Goal: Information Seeking & Learning: Compare options

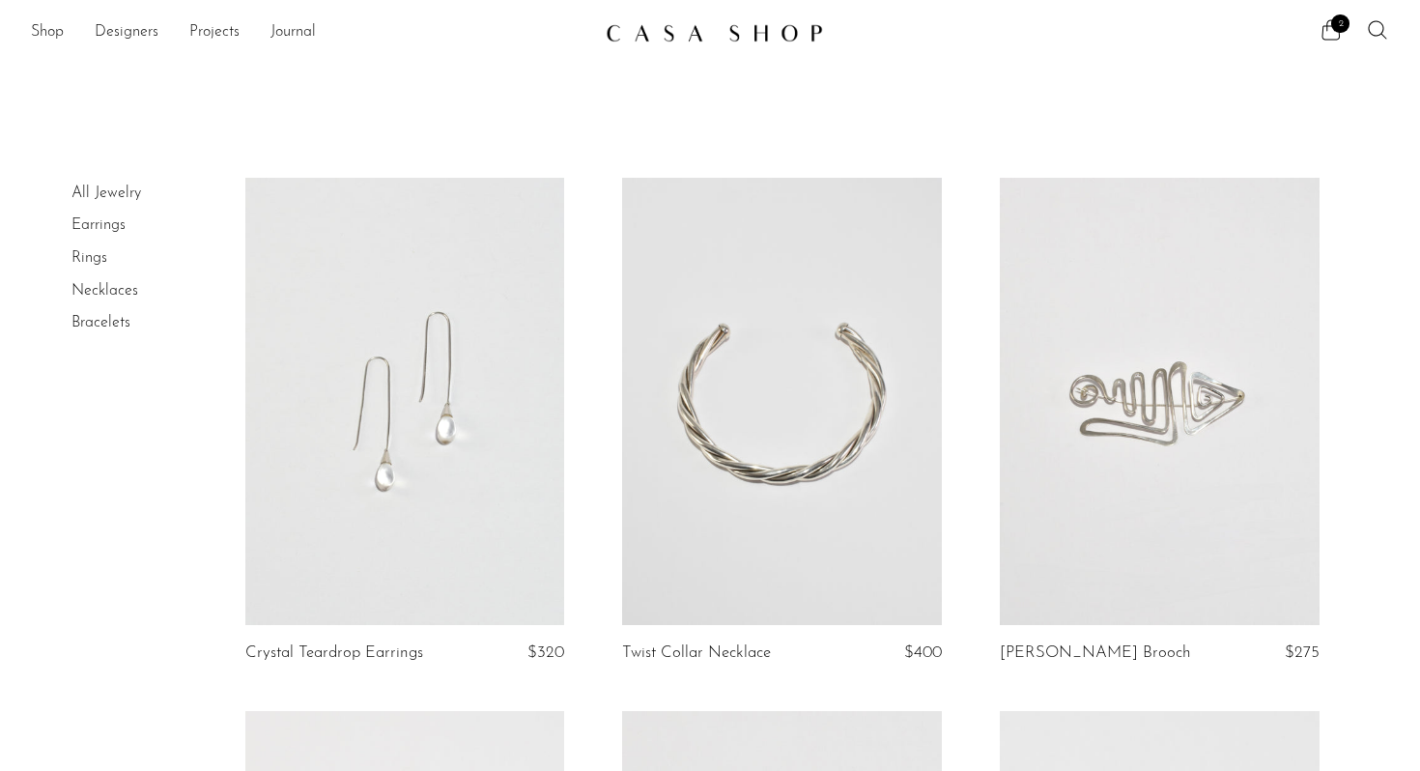
click at [90, 256] on link "Rings" at bounding box center [89, 257] width 36 height 15
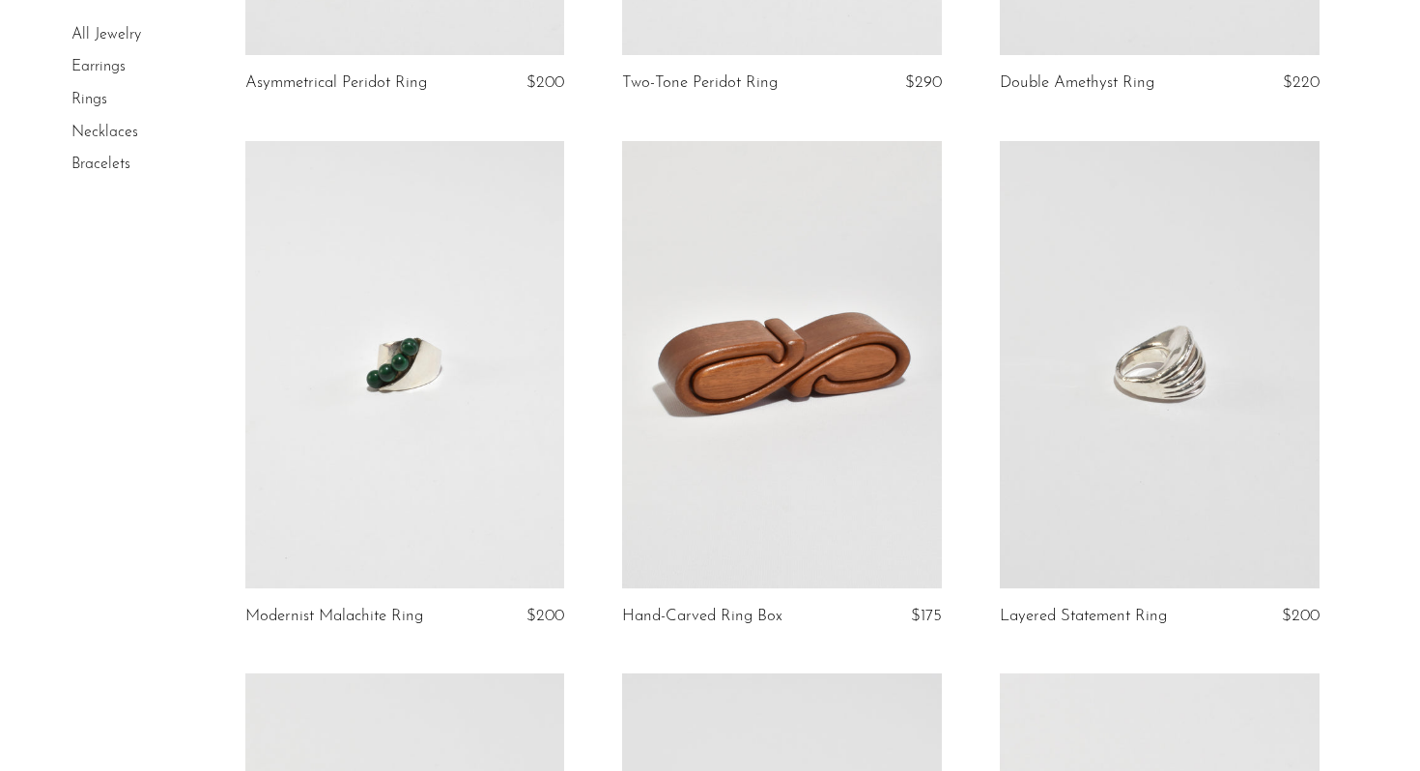
scroll to position [608, 0]
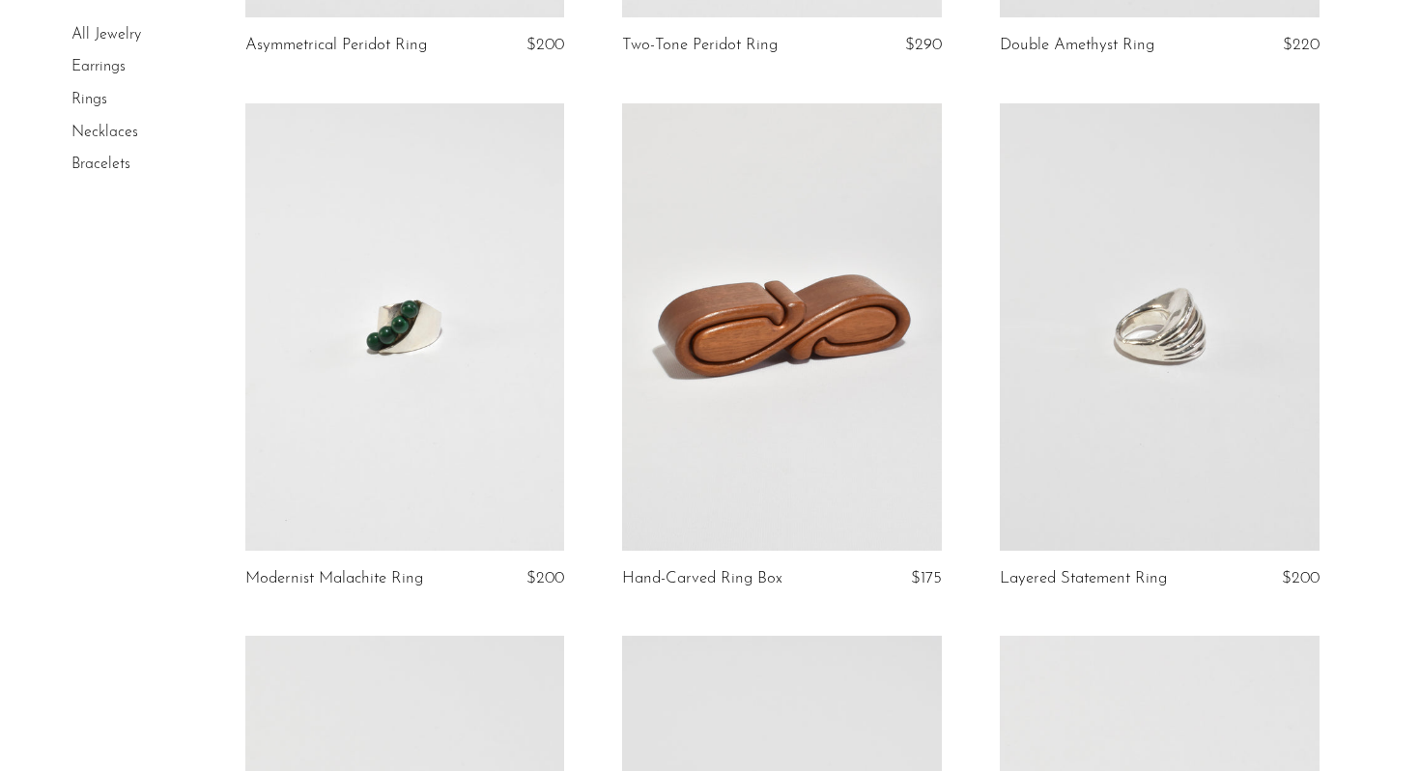
click at [806, 407] on link at bounding box center [782, 326] width 320 height 447
click at [1153, 392] on link at bounding box center [1160, 326] width 320 height 447
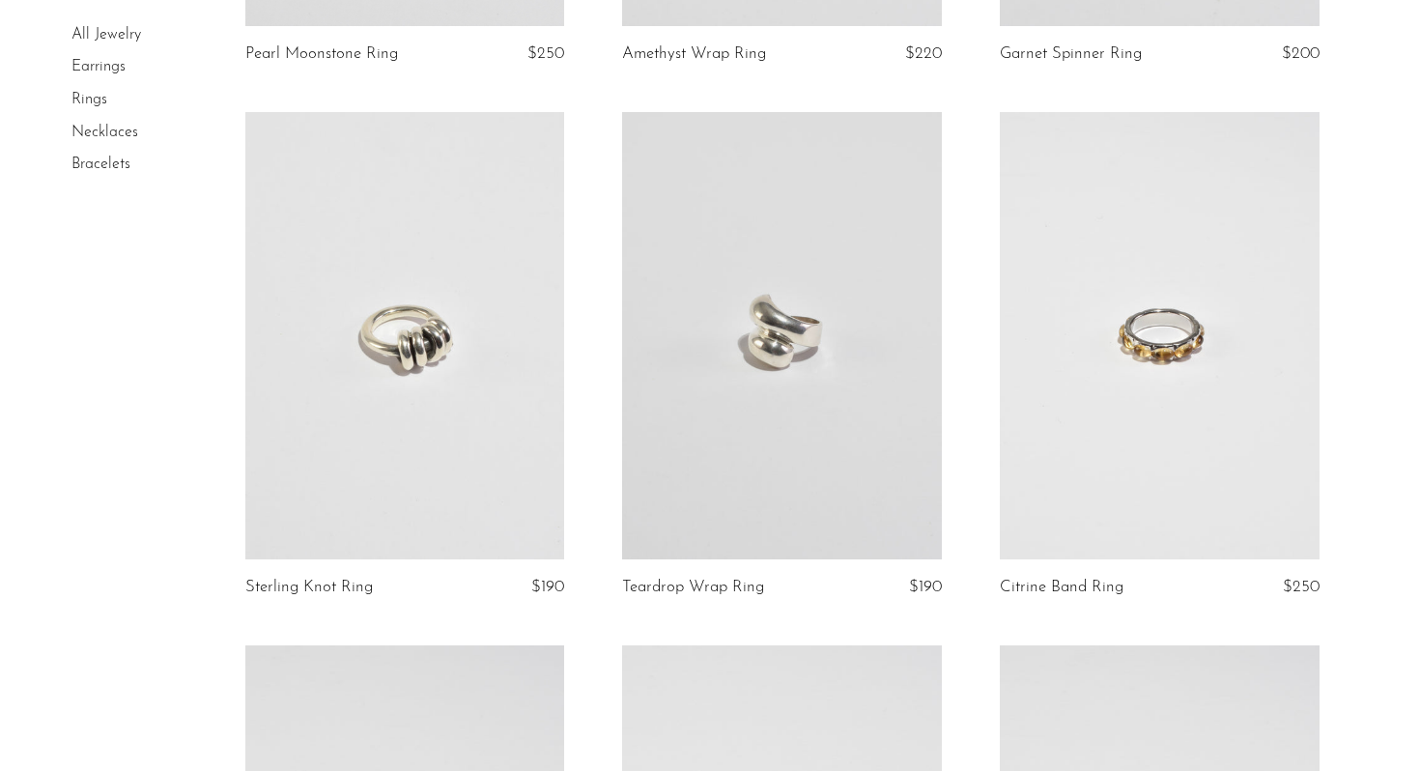
scroll to position [2204, 0]
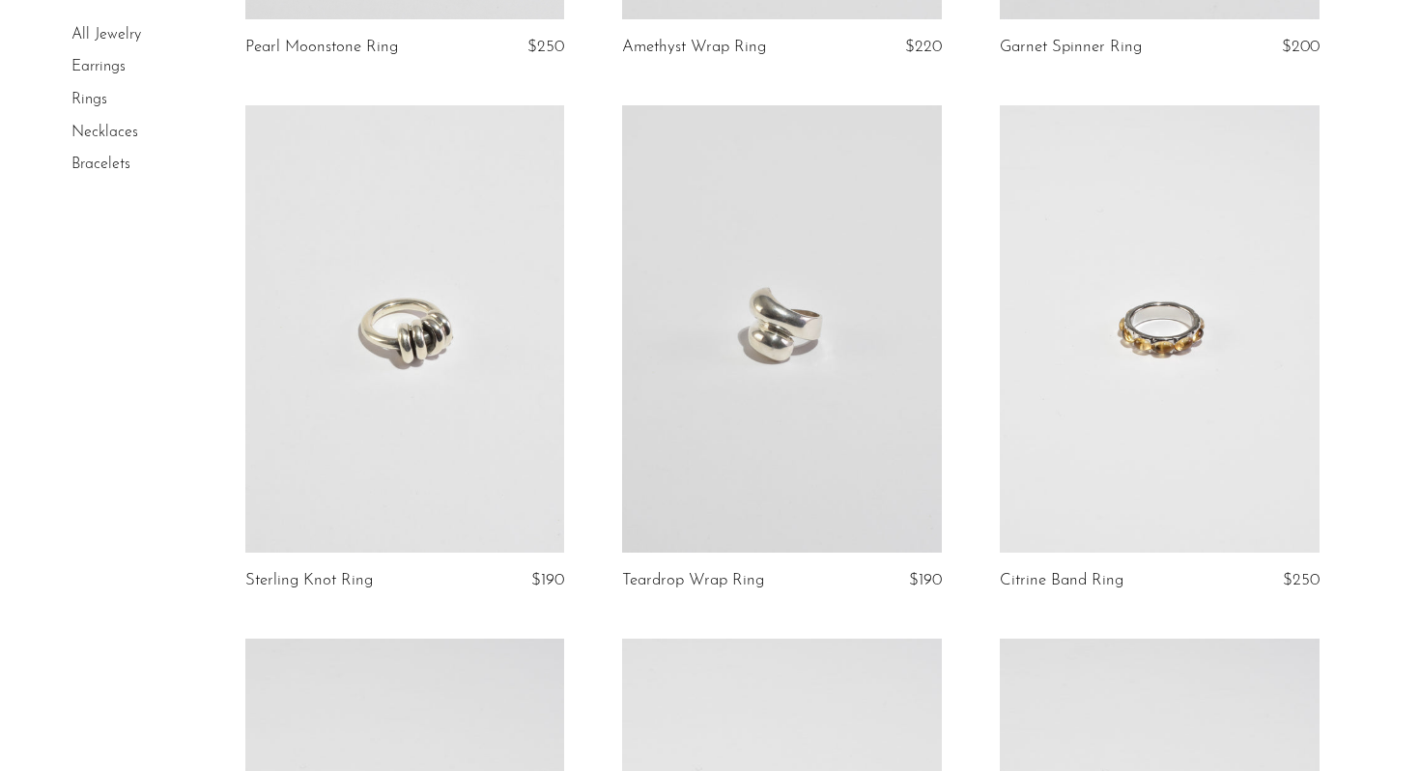
click at [499, 355] on link at bounding box center [405, 328] width 320 height 447
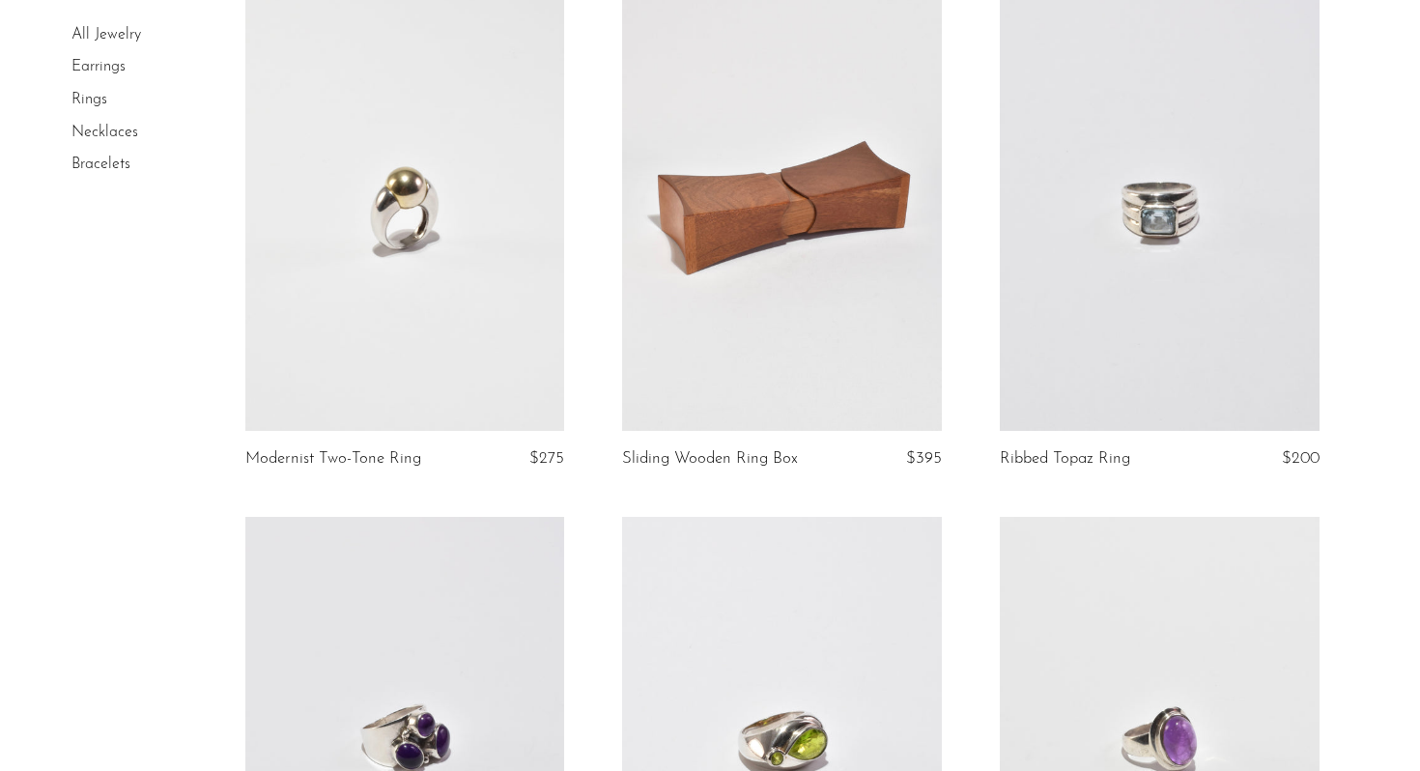
scroll to position [4518, 0]
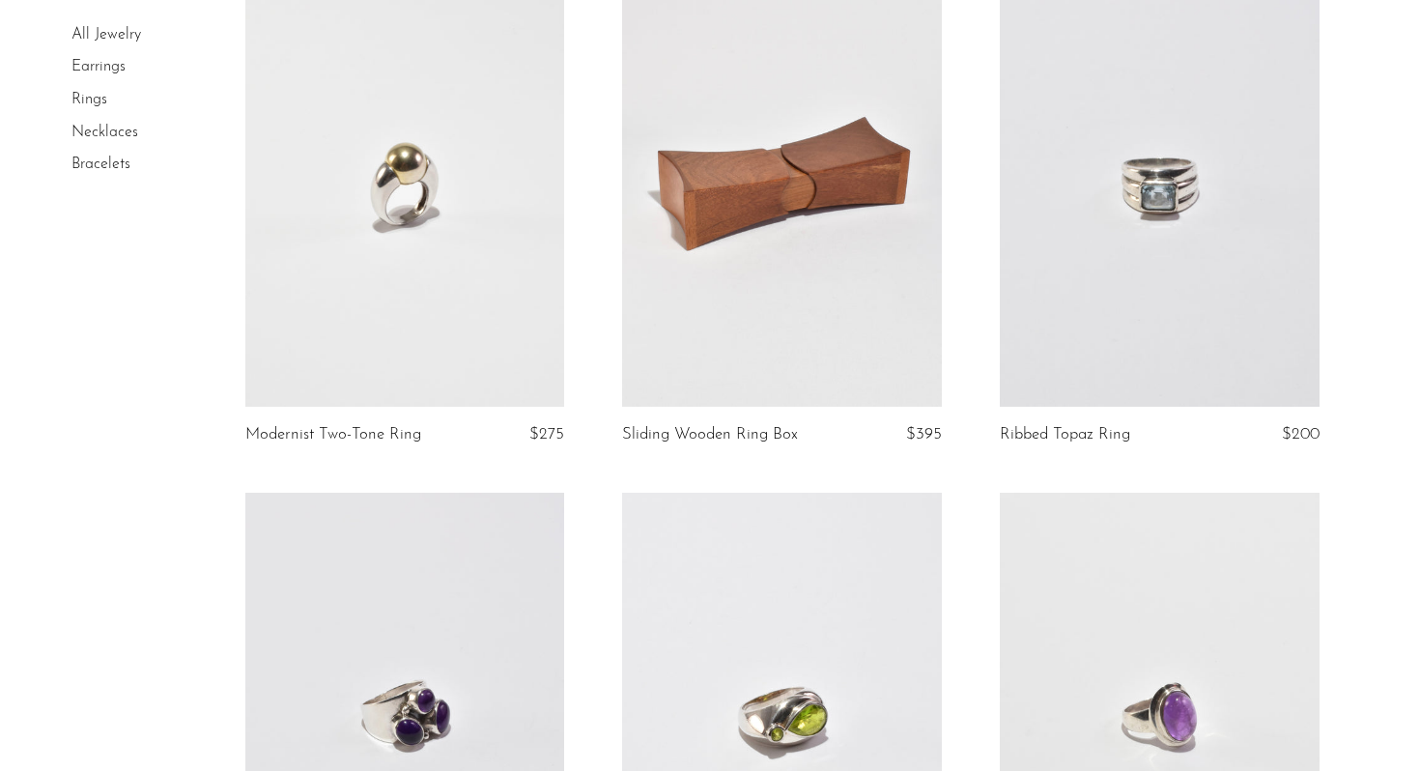
click at [860, 218] on link at bounding box center [782, 182] width 320 height 447
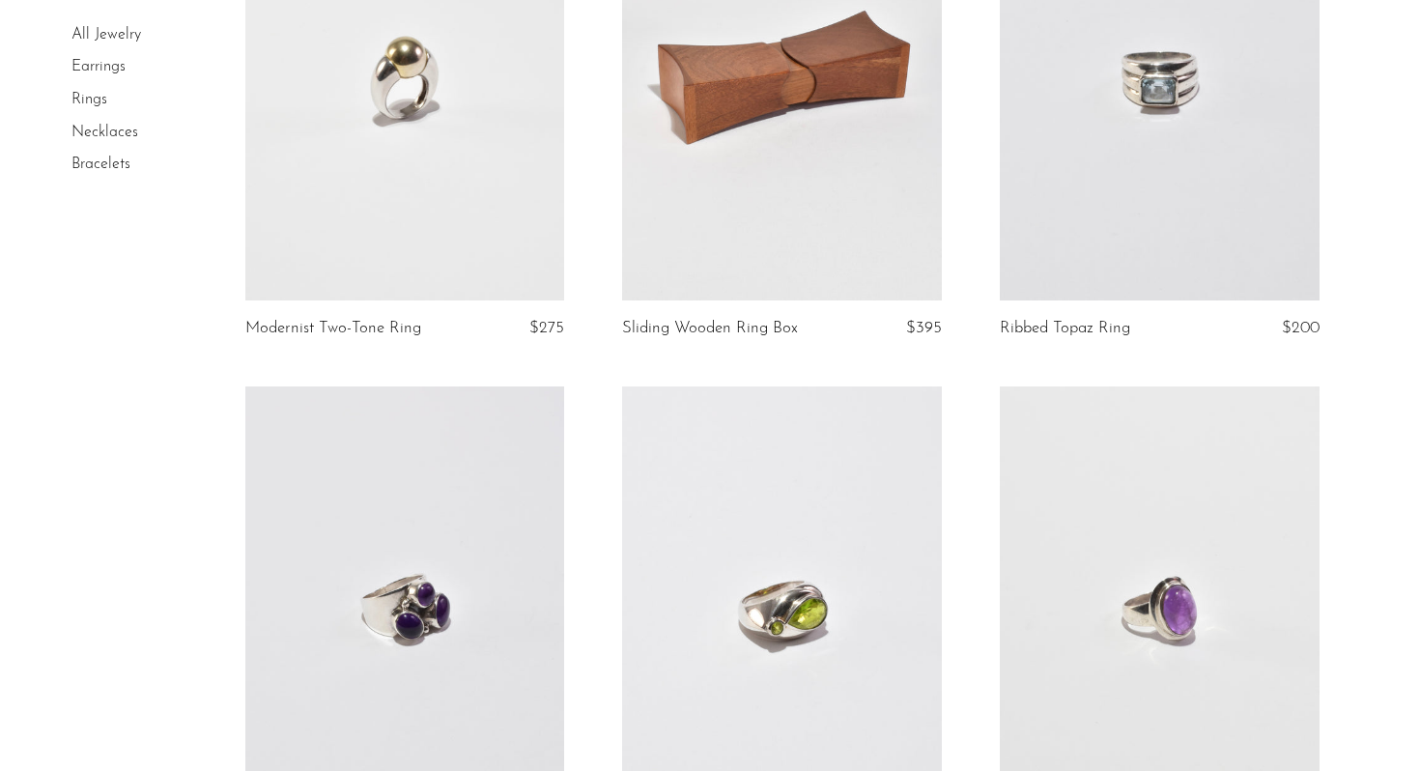
scroll to position [4607, 0]
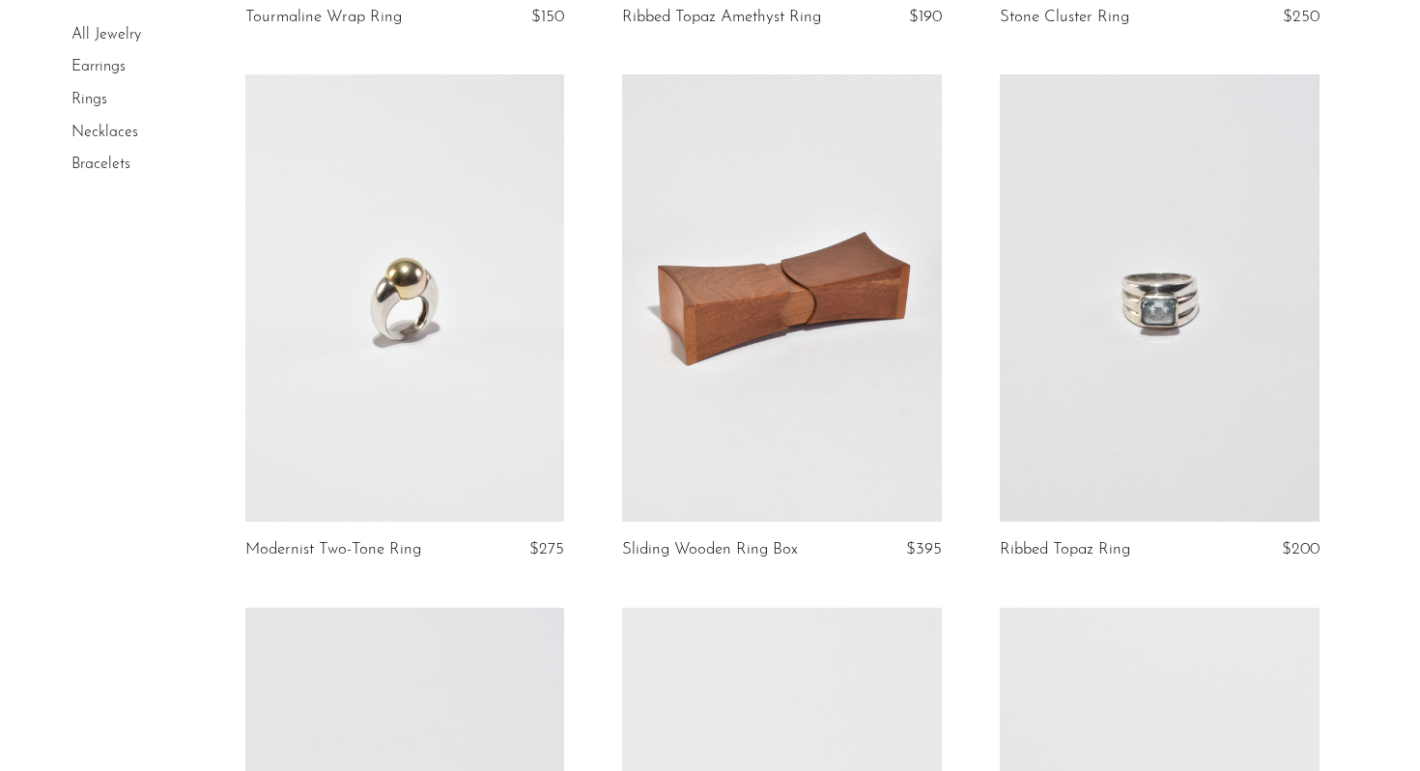
click at [428, 202] on link at bounding box center [405, 297] width 320 height 447
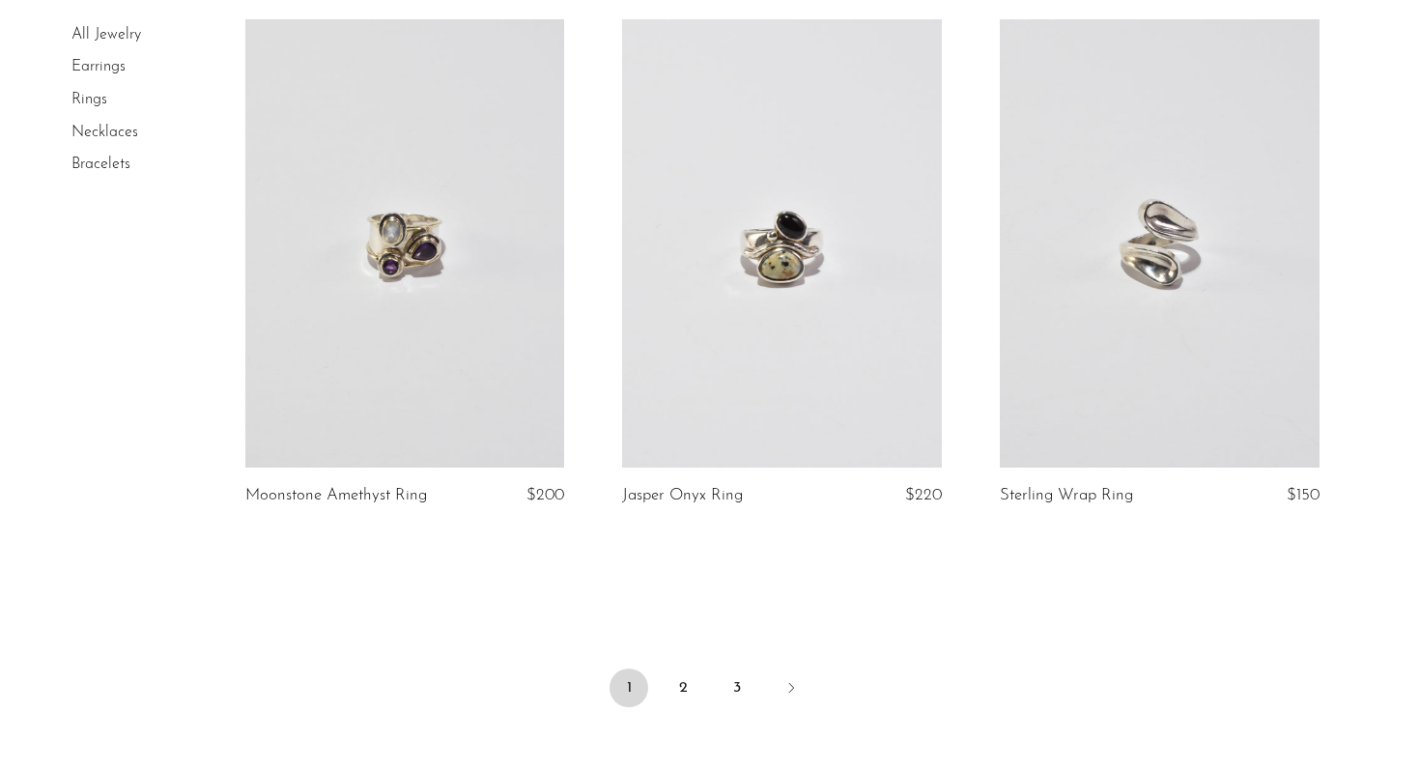
scroll to position [6074, 0]
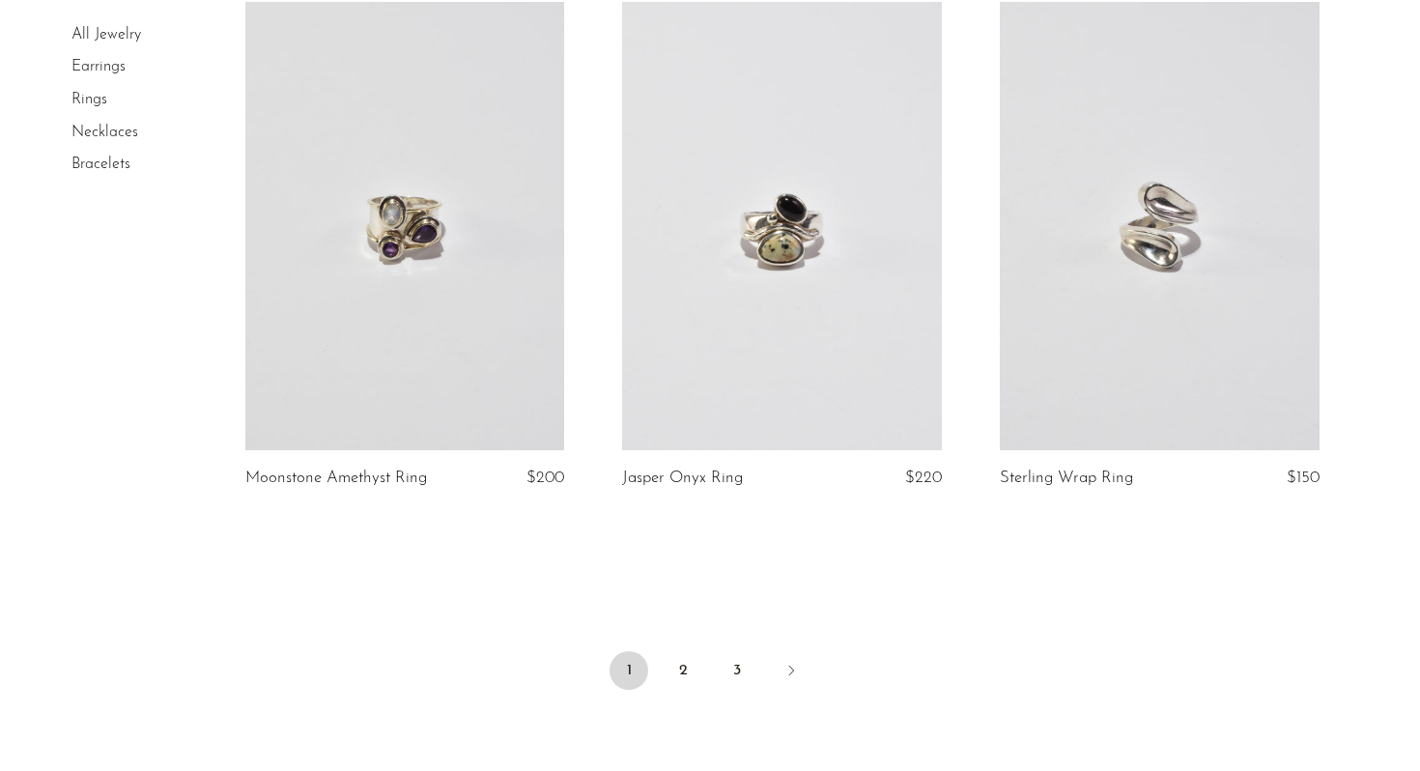
click at [1127, 291] on link at bounding box center [1160, 225] width 320 height 447
click at [683, 660] on link "2" at bounding box center [683, 670] width 39 height 39
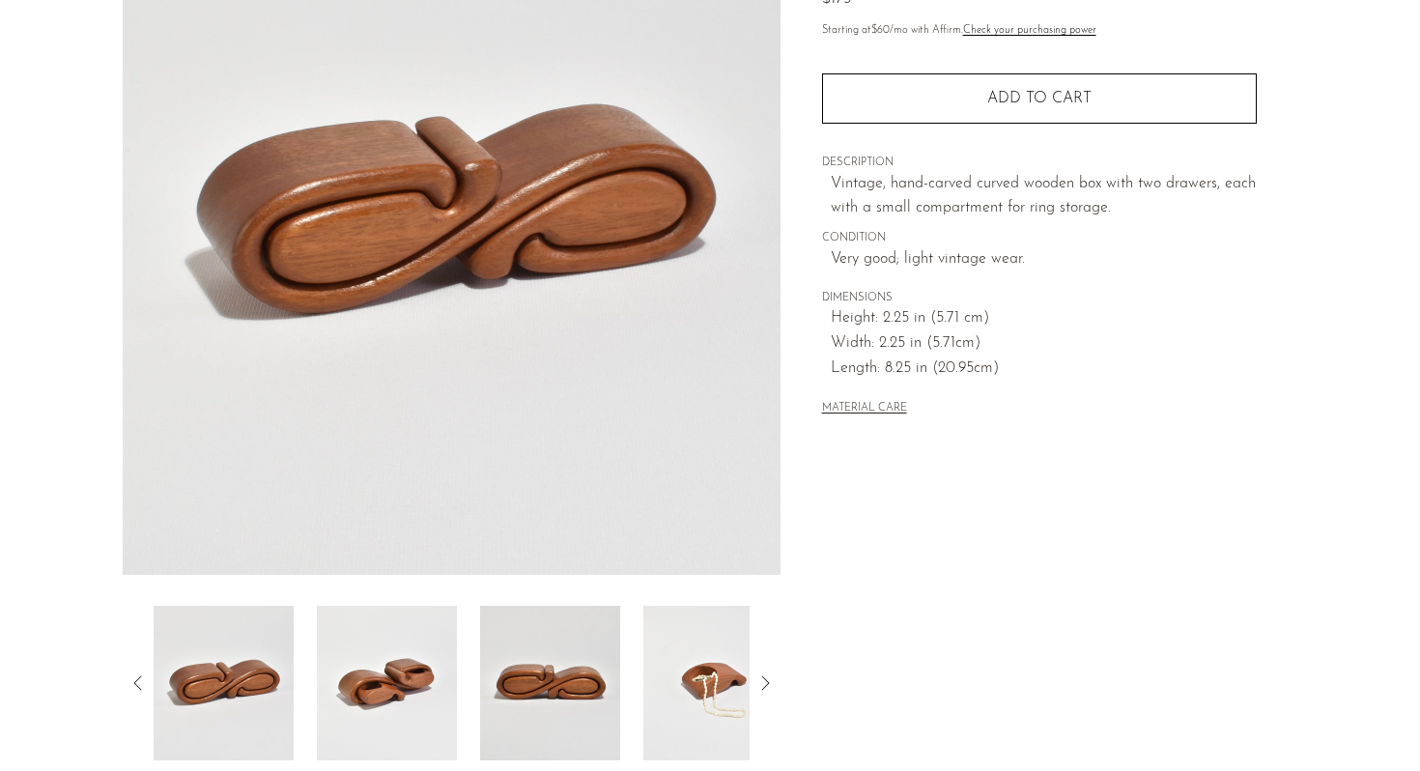
scroll to position [487, 0]
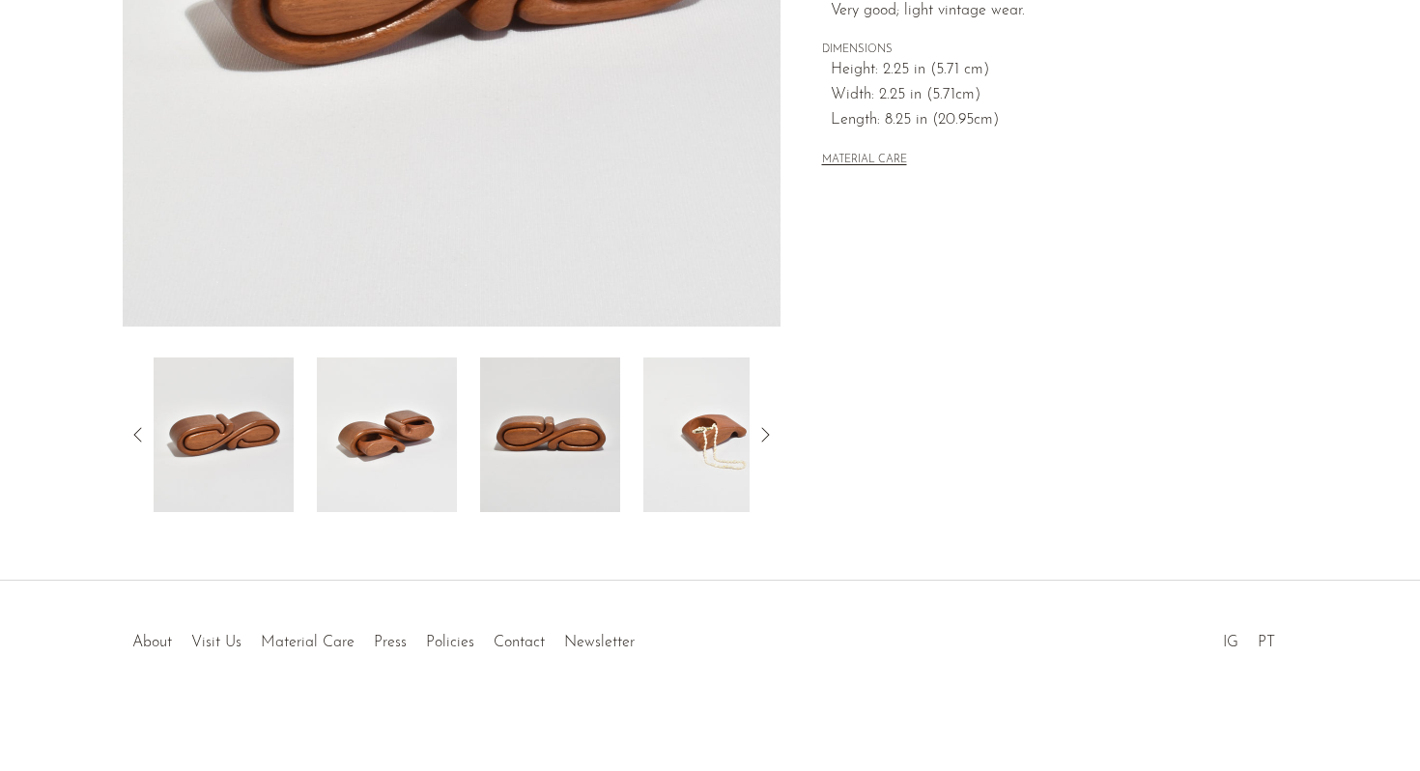
click at [426, 452] on img at bounding box center [387, 434] width 140 height 155
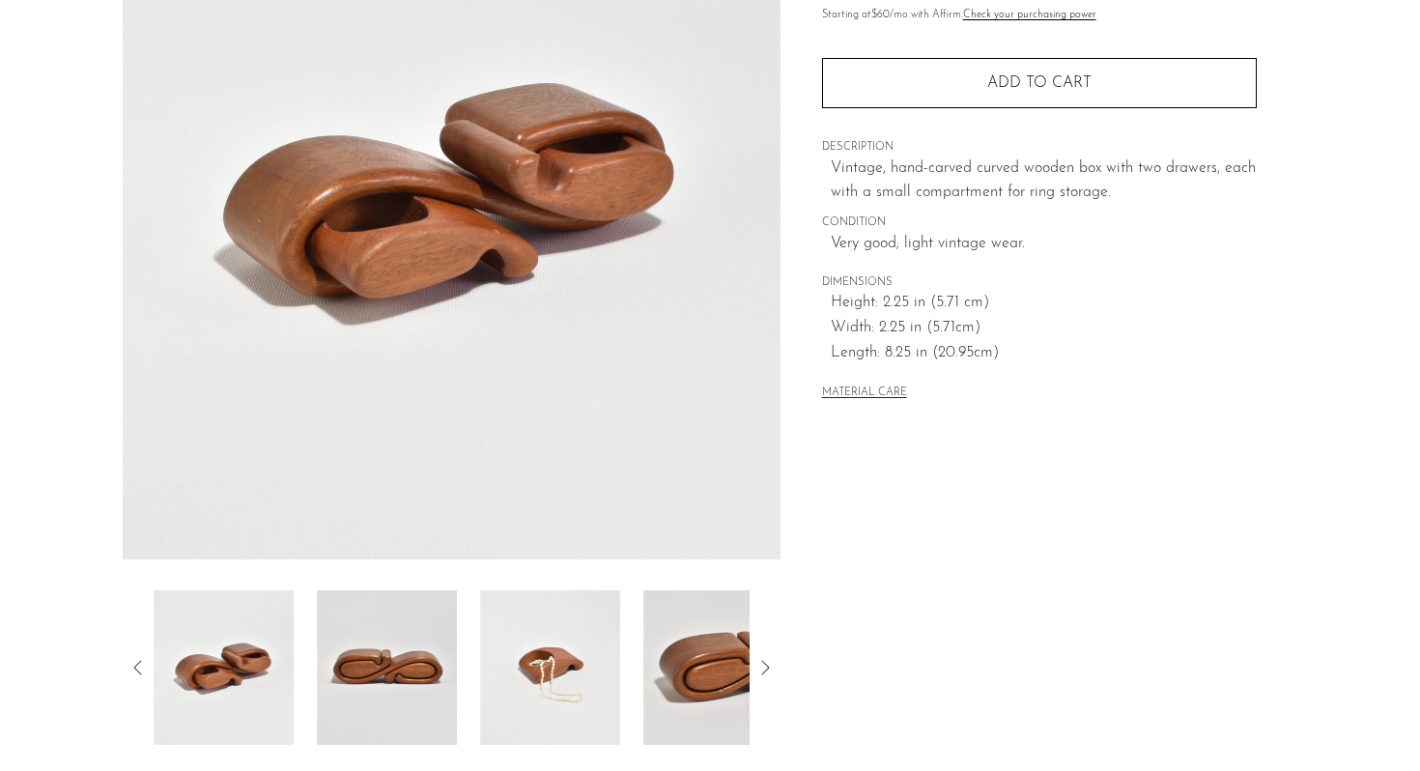
scroll to position [259, 0]
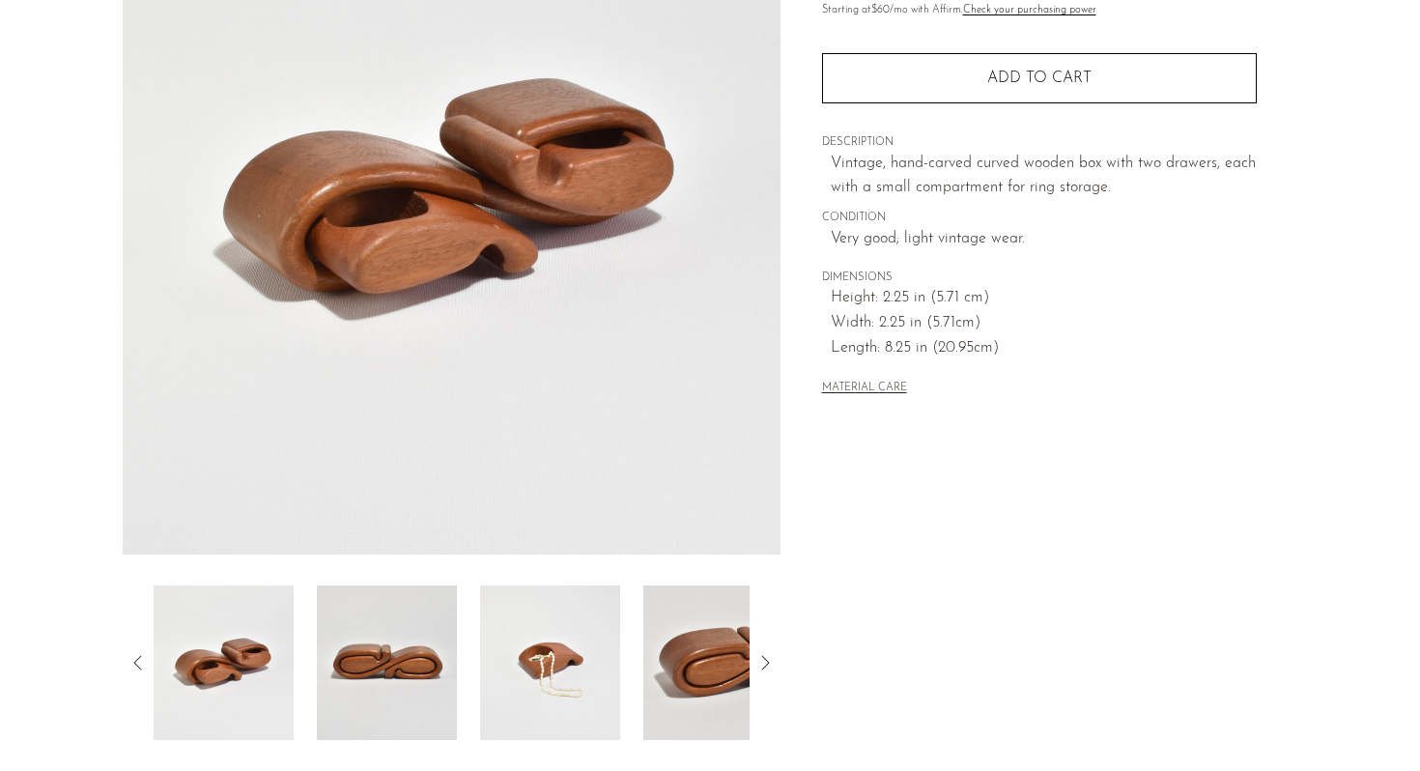
click at [513, 638] on img at bounding box center [550, 662] width 140 height 155
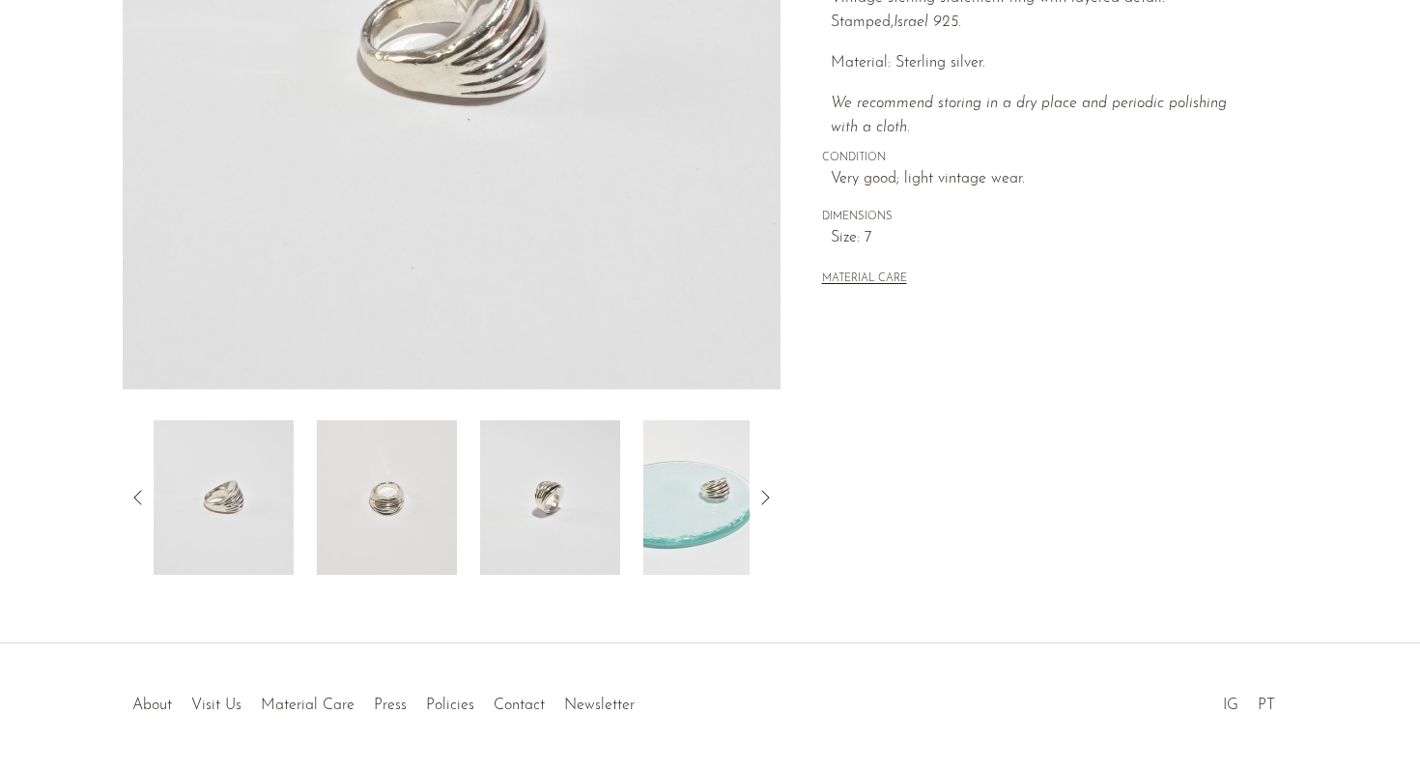
scroll to position [487, 0]
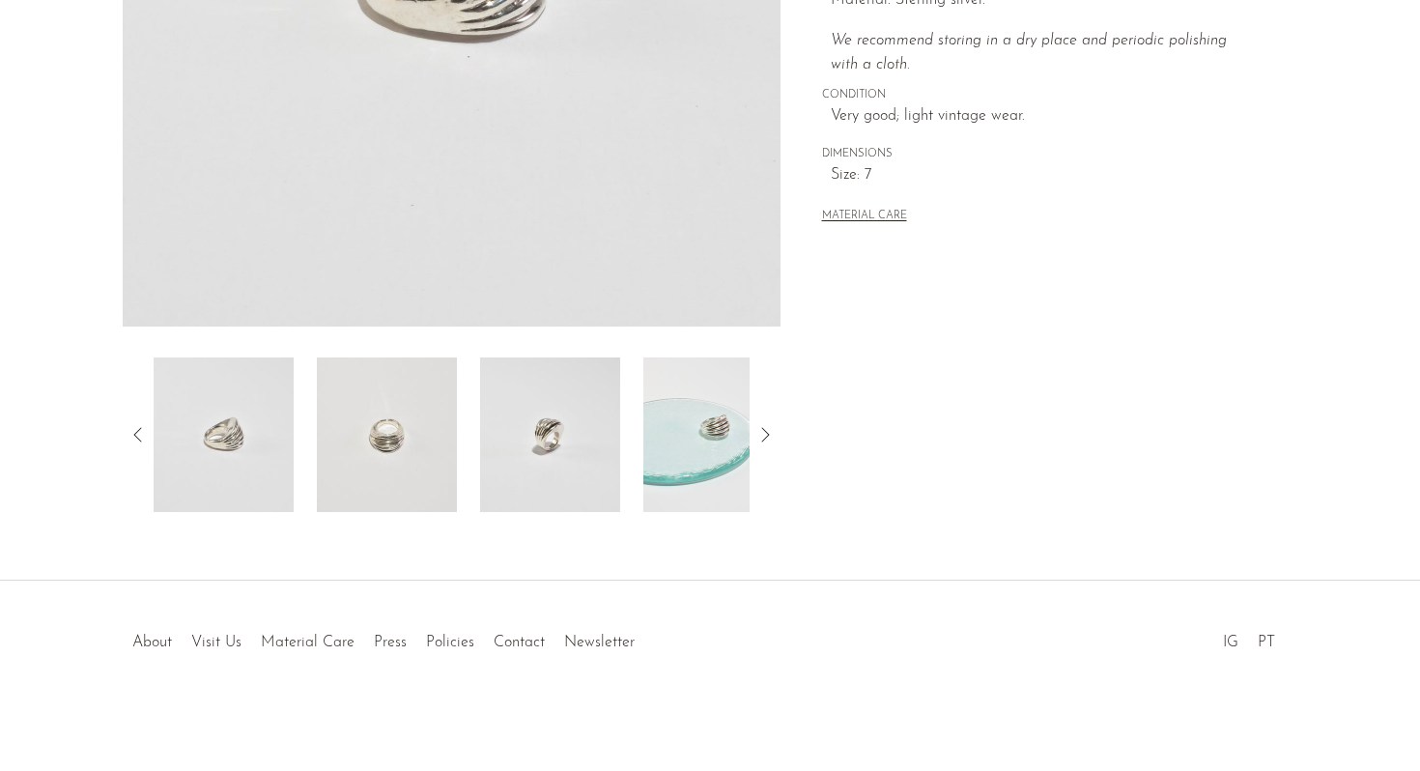
click at [401, 429] on img at bounding box center [387, 434] width 140 height 155
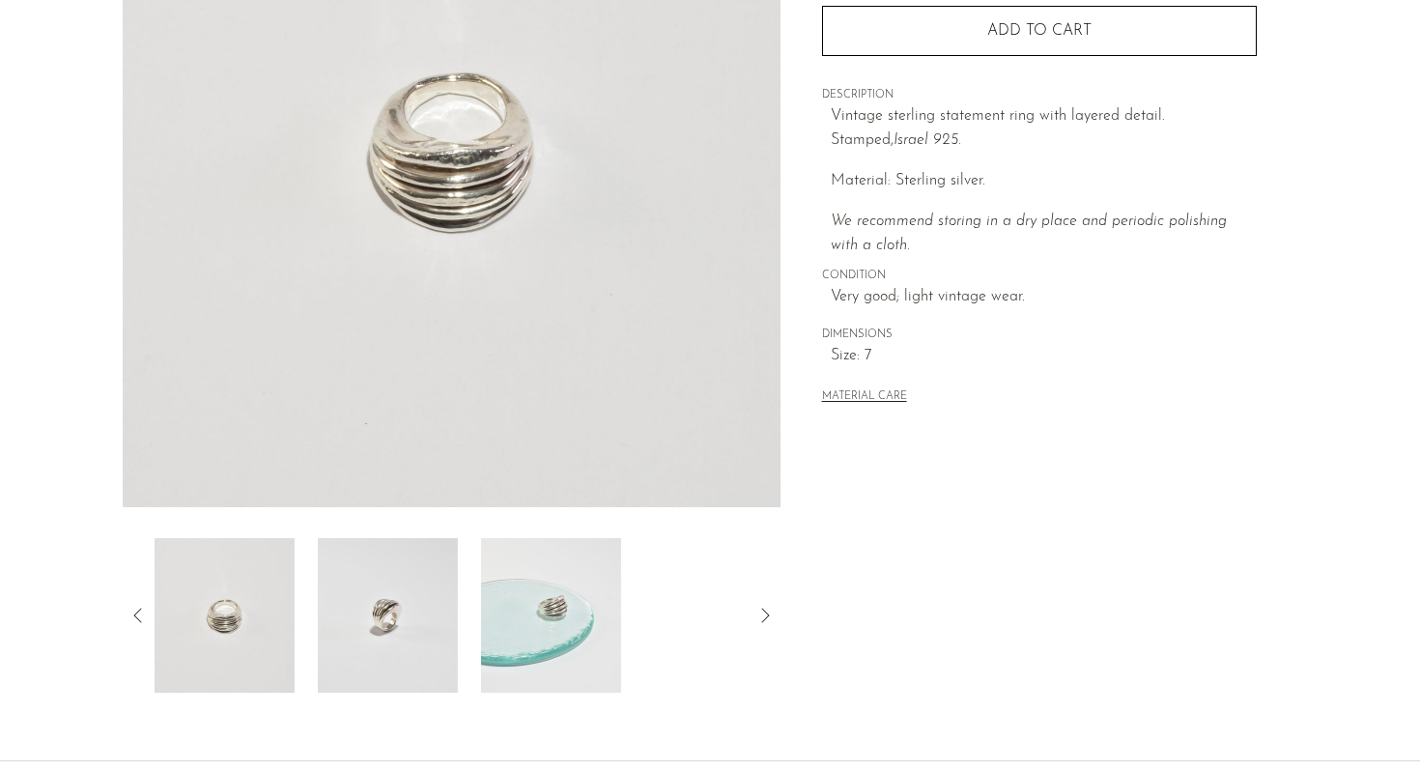
scroll to position [305, 0]
click at [346, 670] on img at bounding box center [387, 616] width 140 height 155
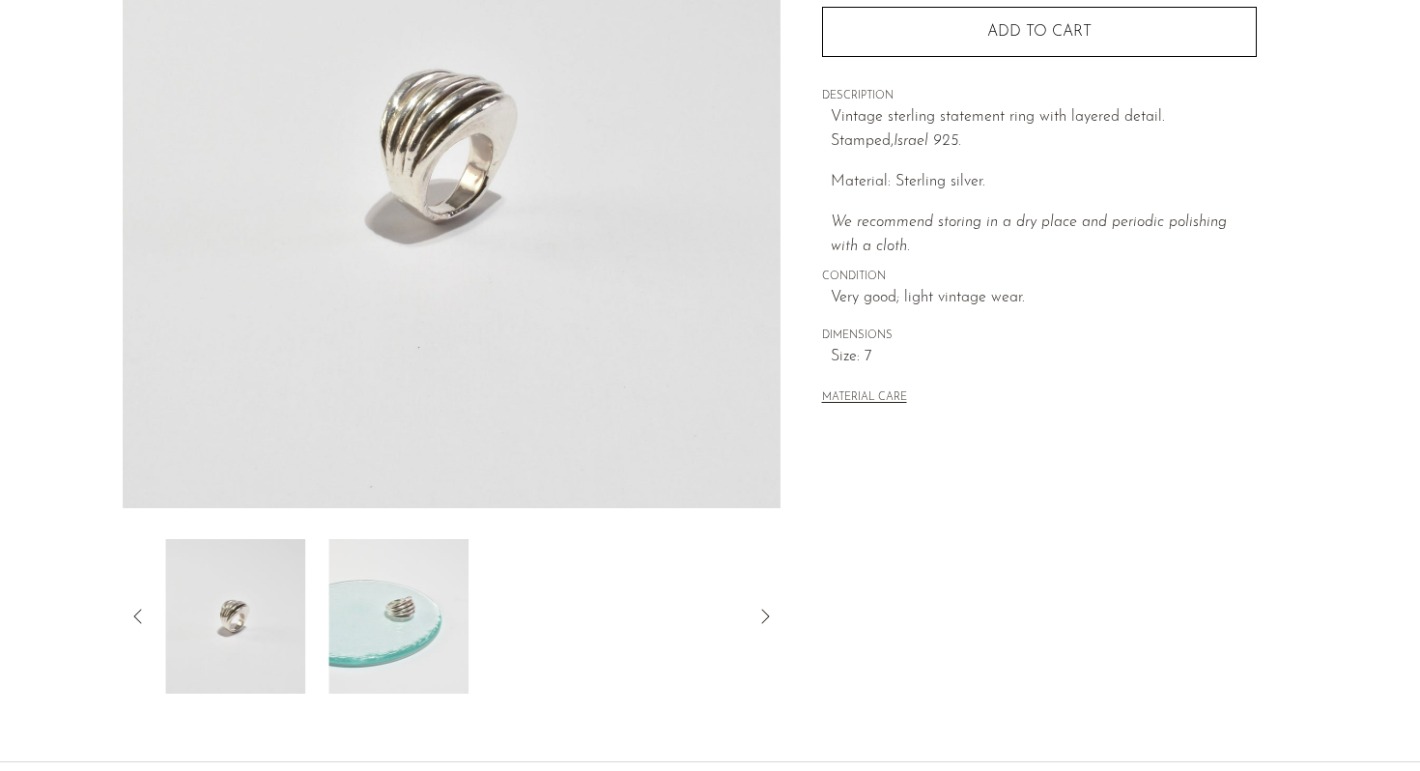
click at [380, 583] on img at bounding box center [398, 616] width 140 height 155
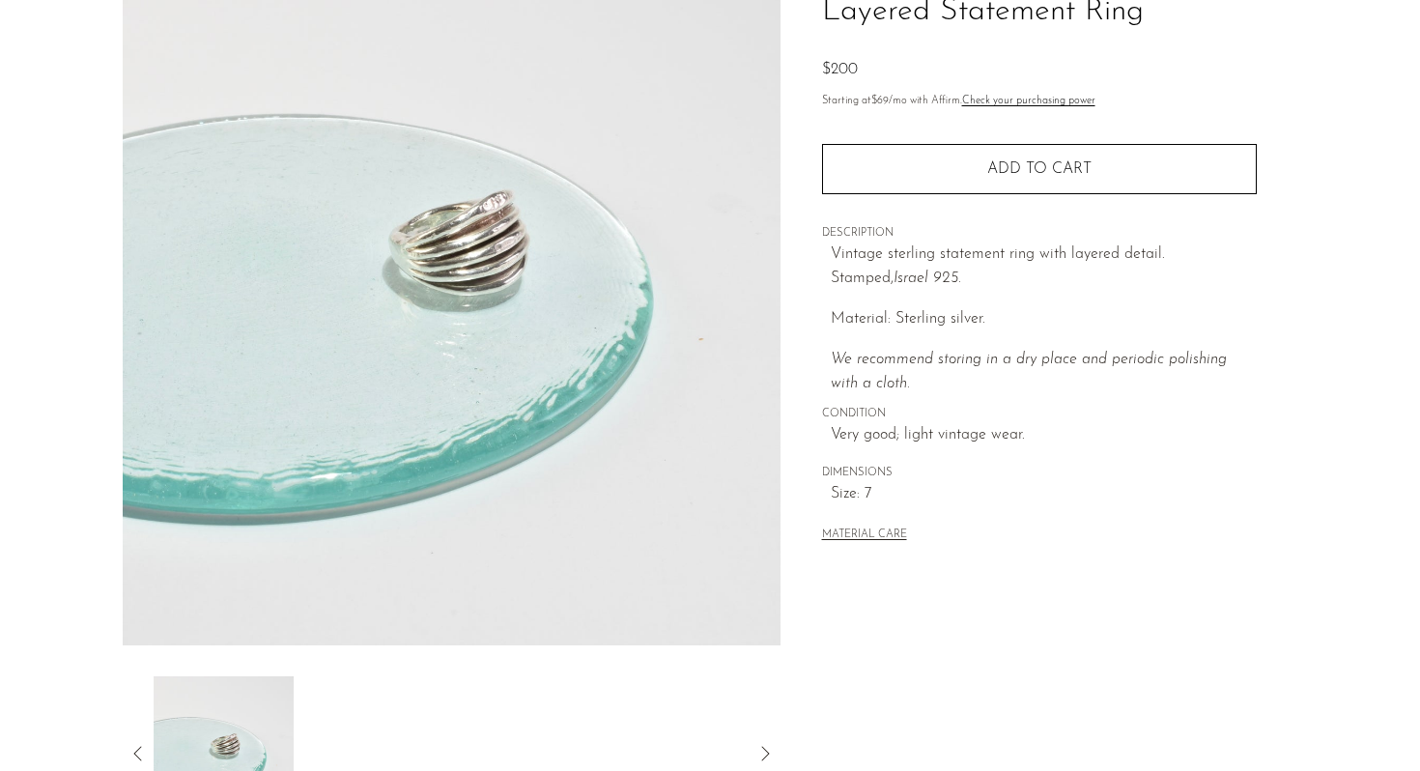
scroll to position [0, 0]
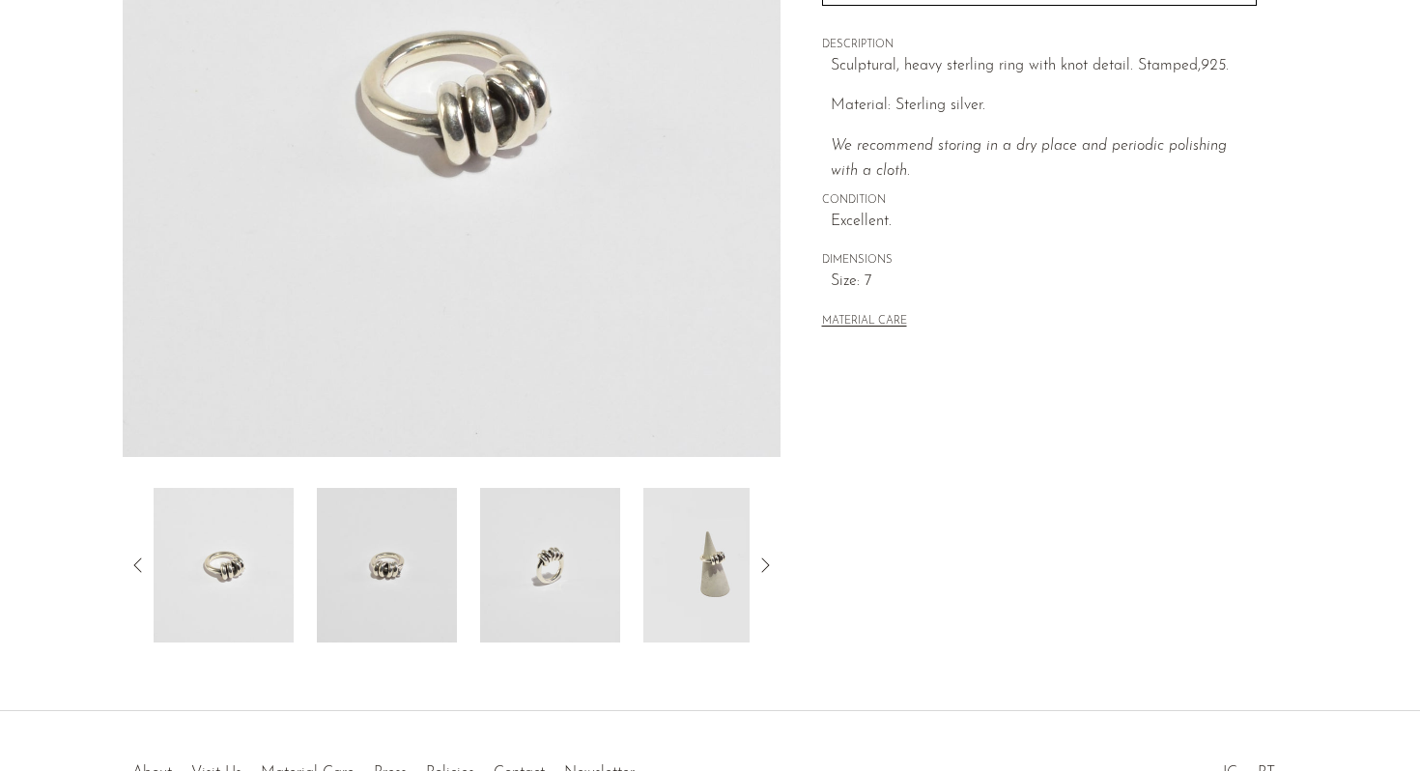
scroll to position [487, 0]
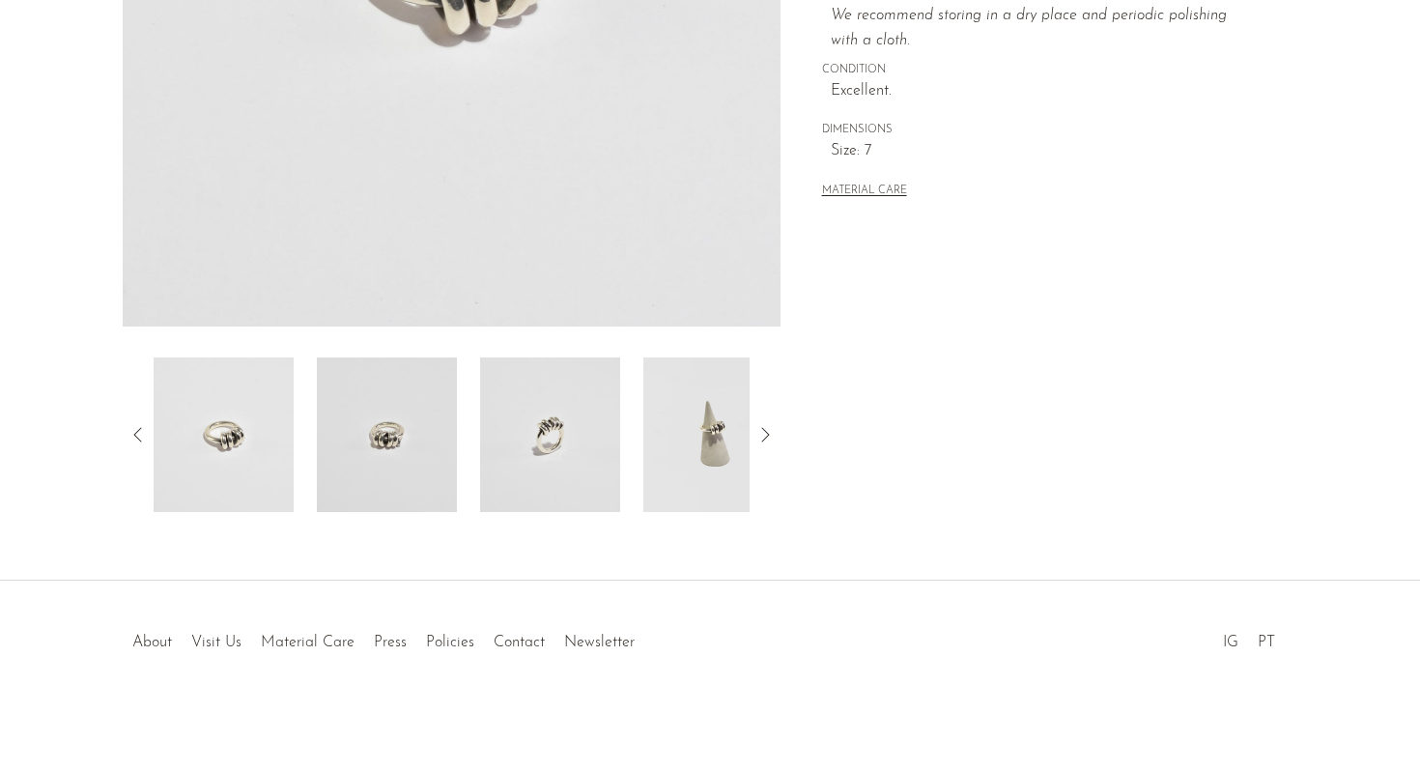
click at [710, 436] on img at bounding box center [713, 434] width 140 height 155
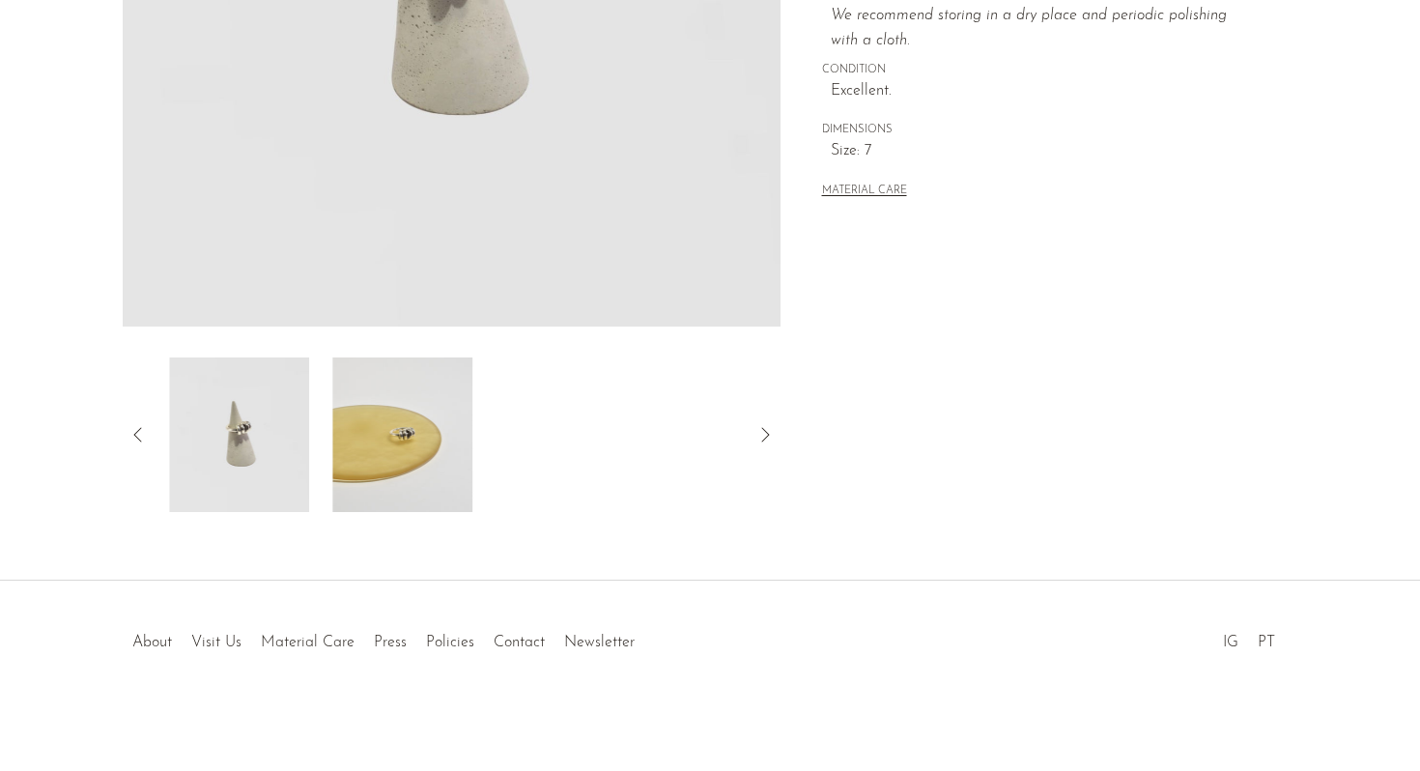
scroll to position [478, 0]
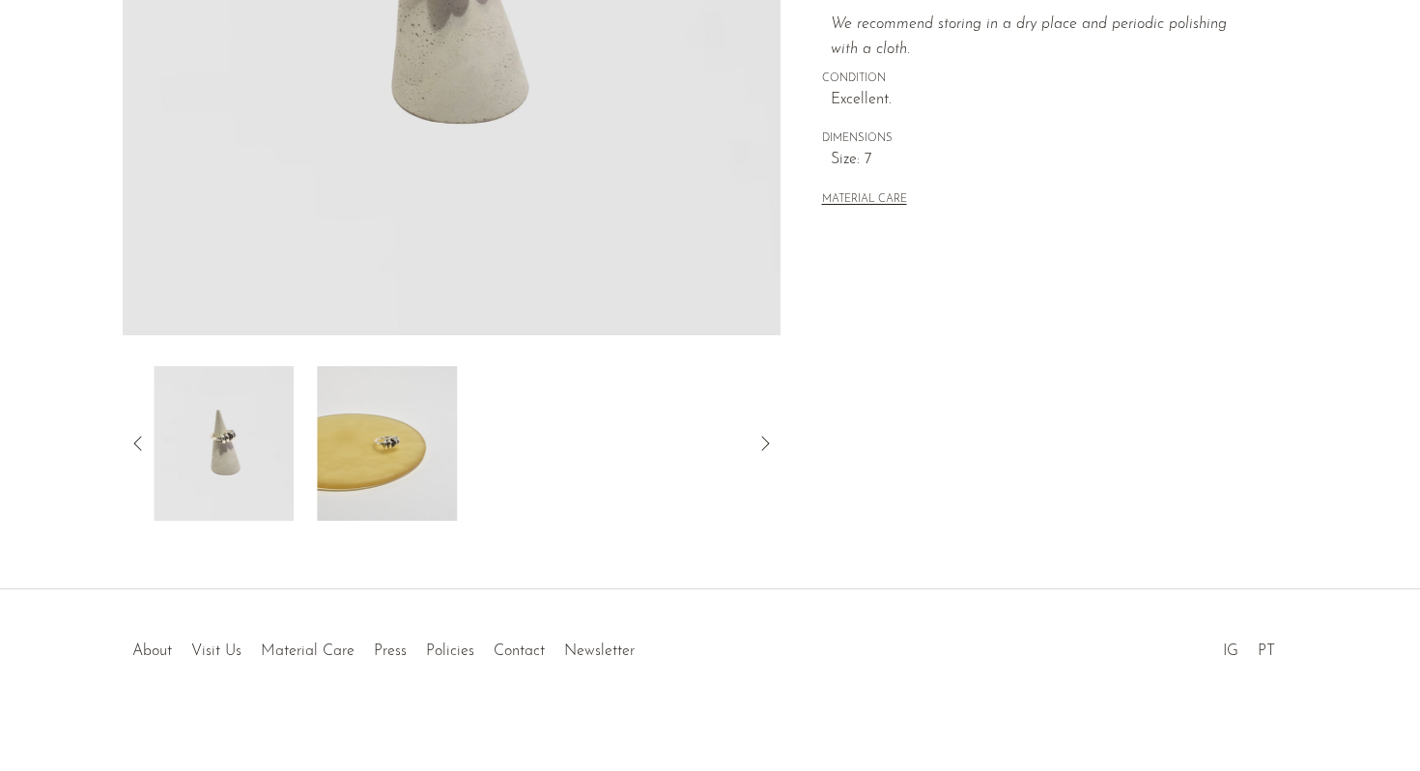
click at [409, 409] on img at bounding box center [387, 443] width 140 height 155
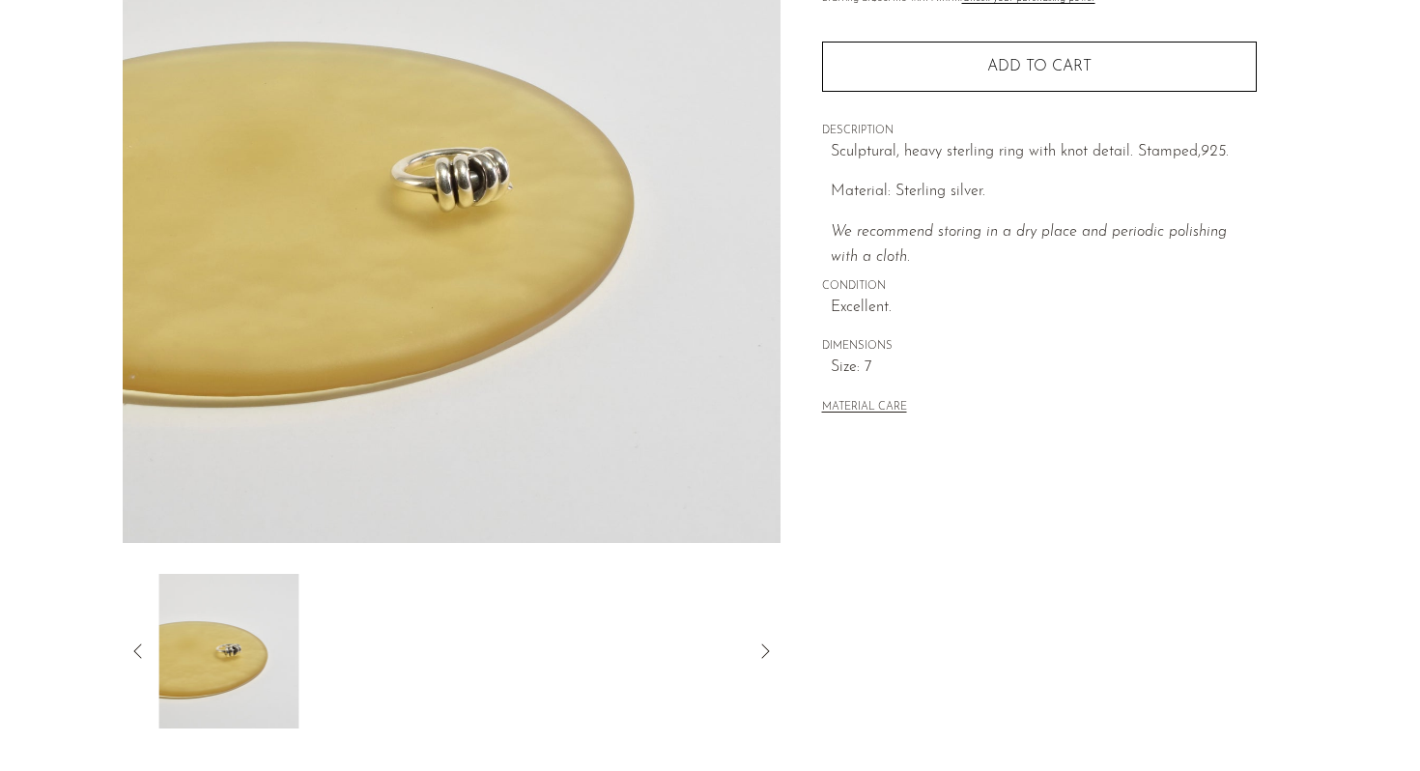
scroll to position [240, 0]
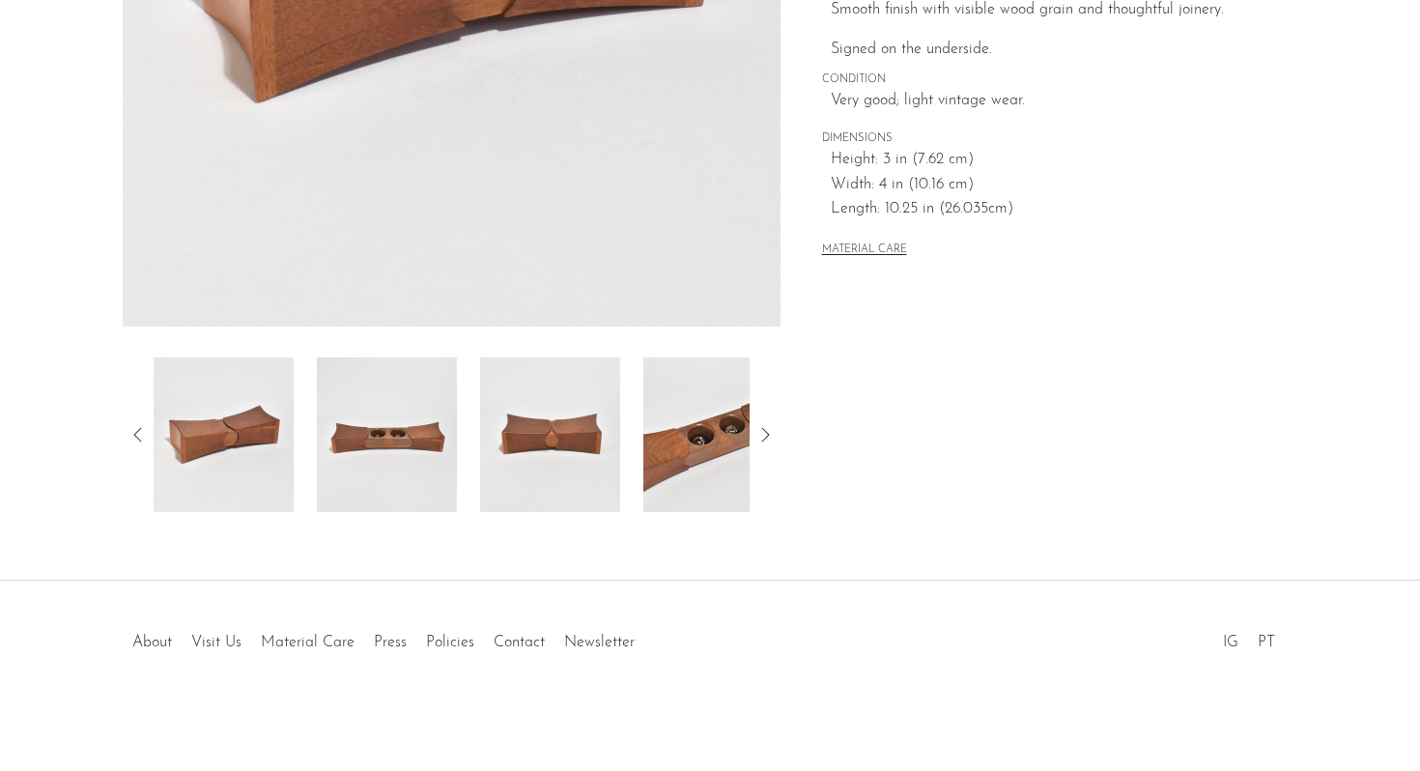
scroll to position [487, 0]
click at [450, 417] on img at bounding box center [387, 434] width 140 height 155
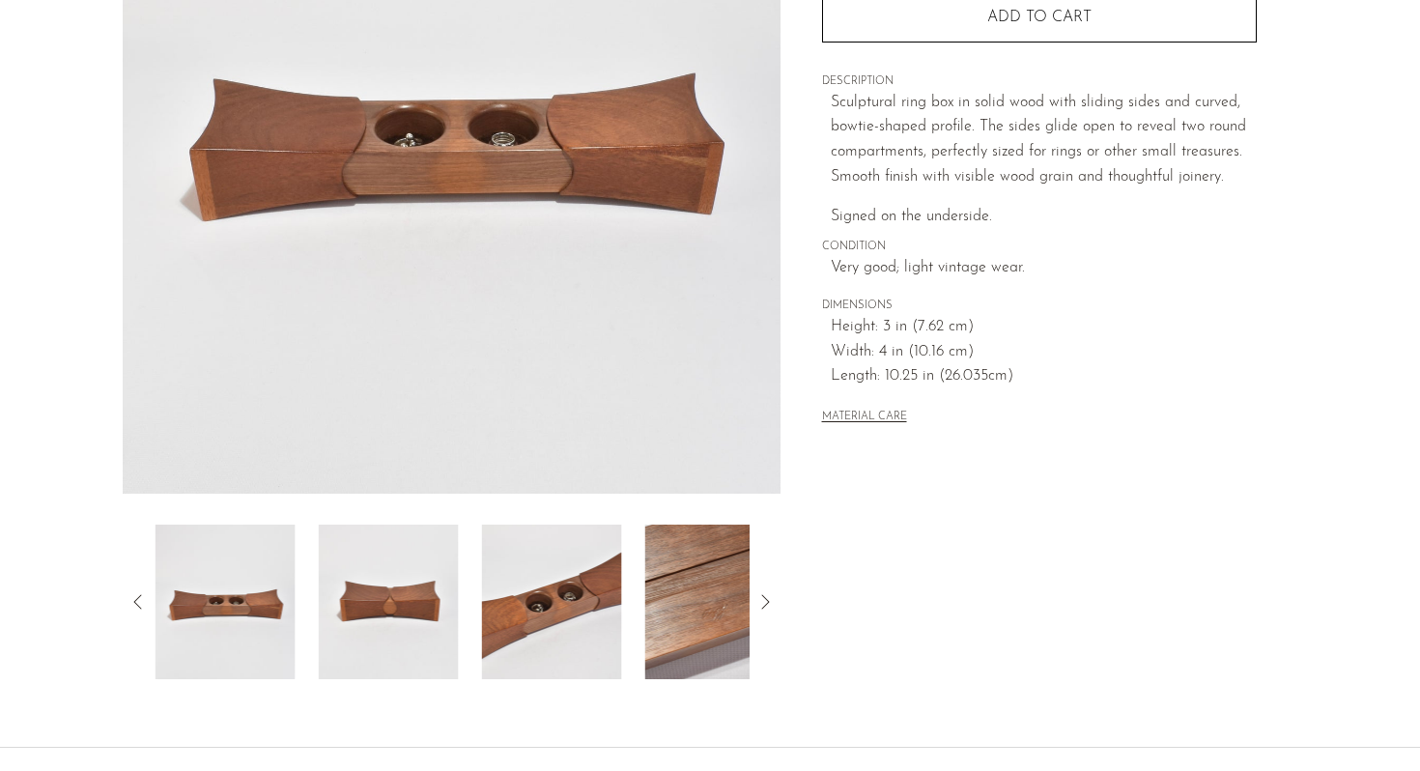
scroll to position [323, 0]
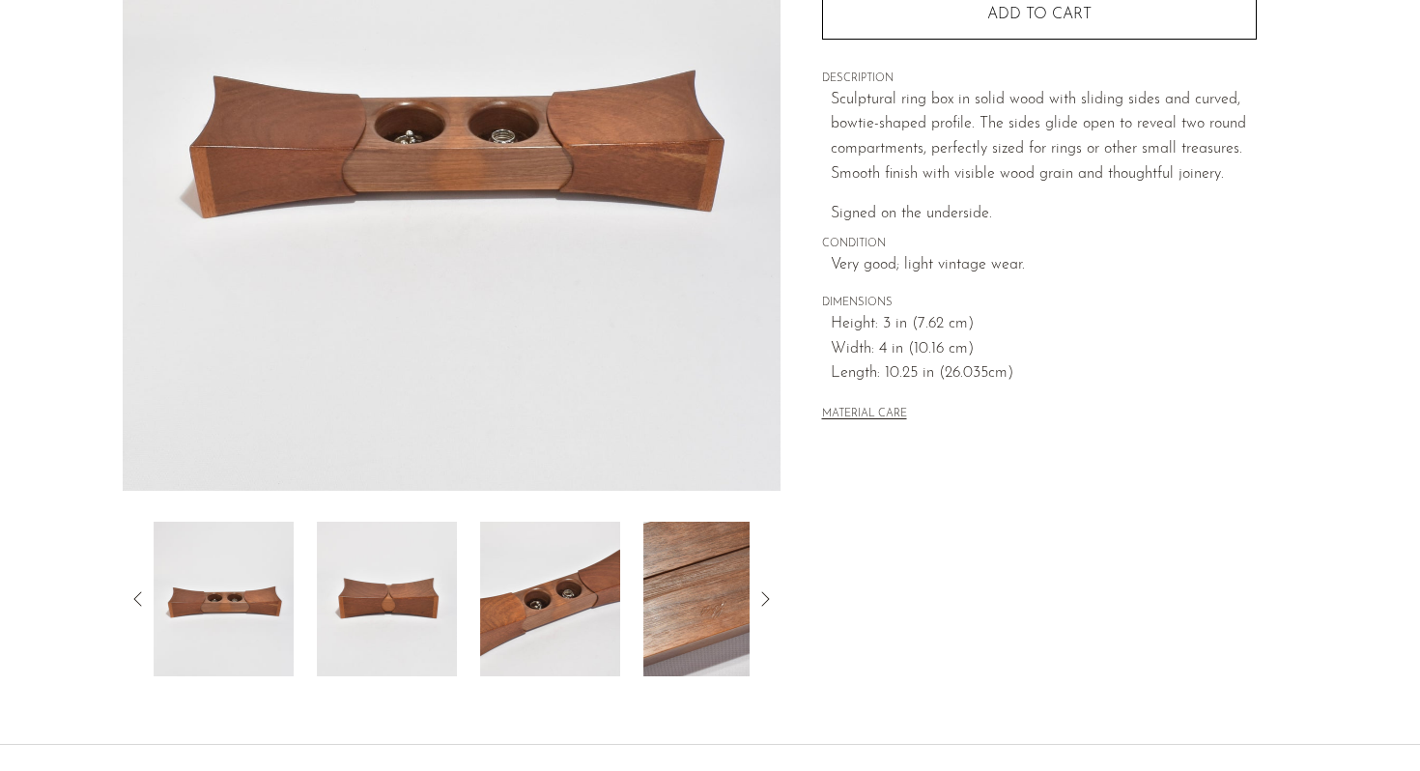
click at [536, 577] on img at bounding box center [550, 599] width 140 height 155
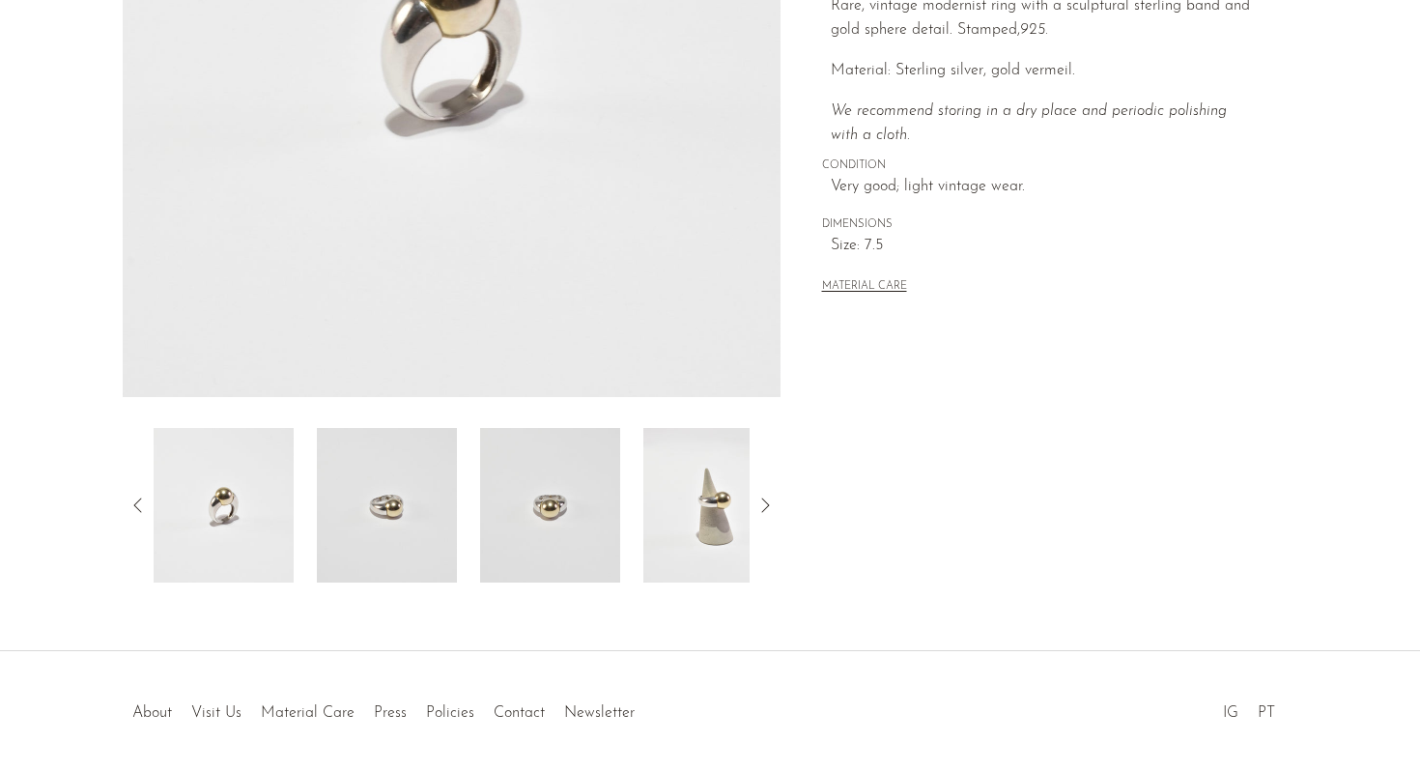
scroll to position [487, 0]
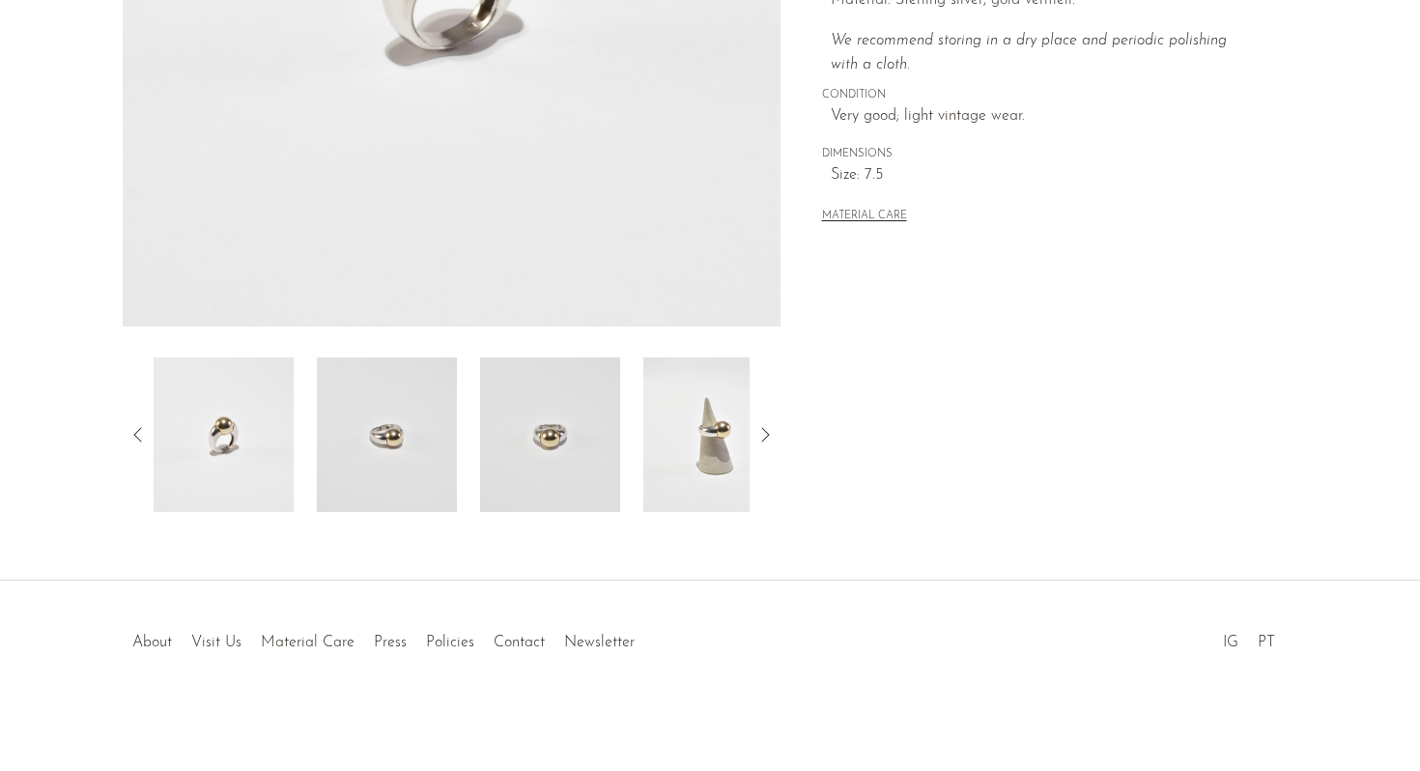
click at [394, 465] on img at bounding box center [387, 434] width 140 height 155
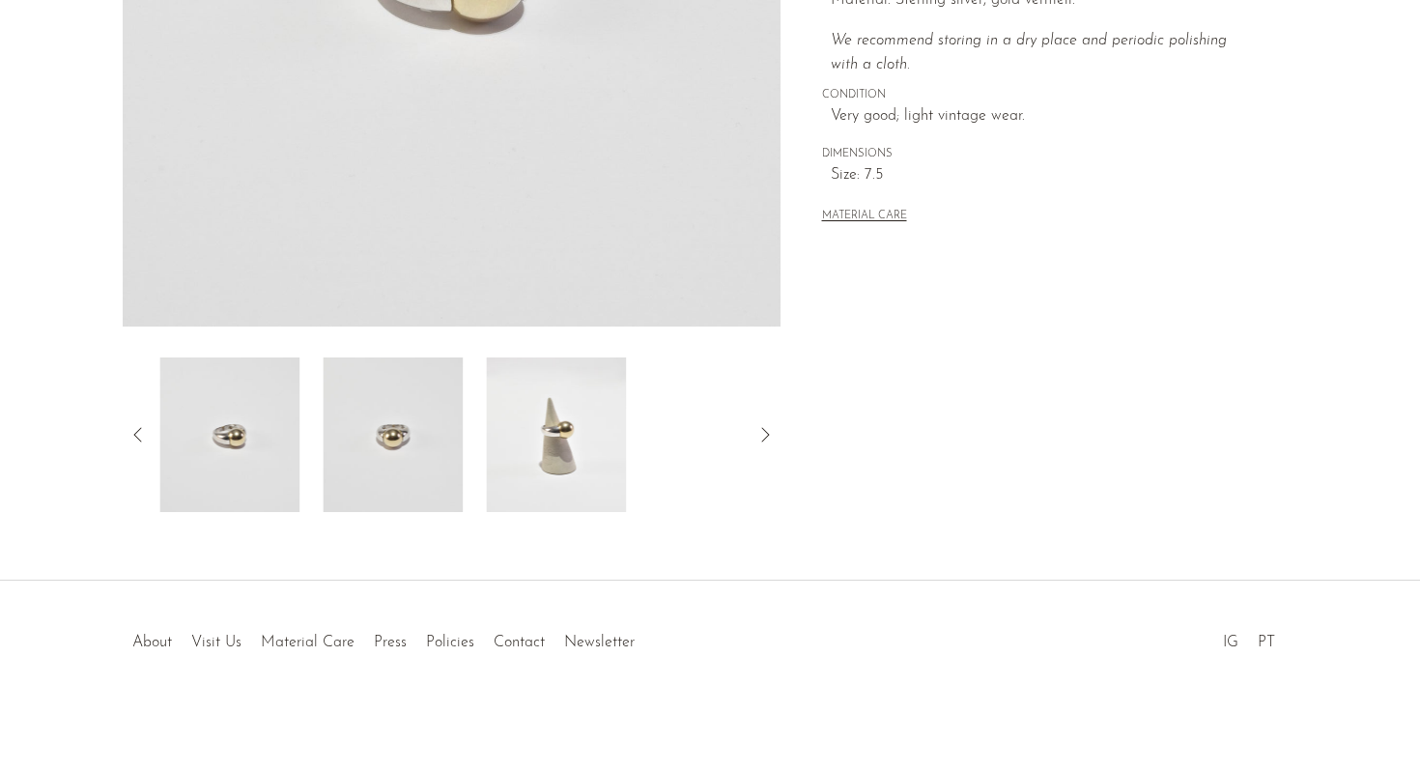
click at [530, 432] on img at bounding box center [556, 434] width 140 height 155
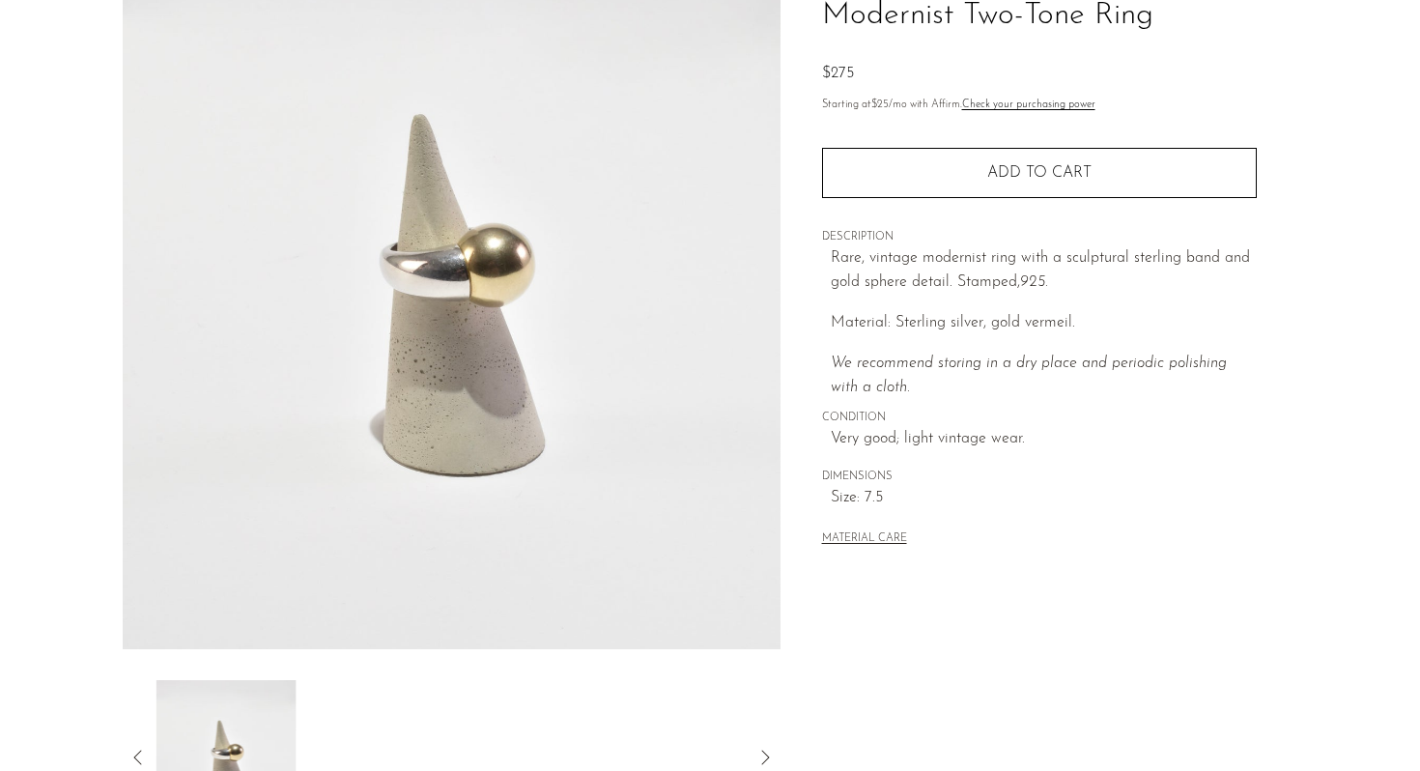
scroll to position [144, 0]
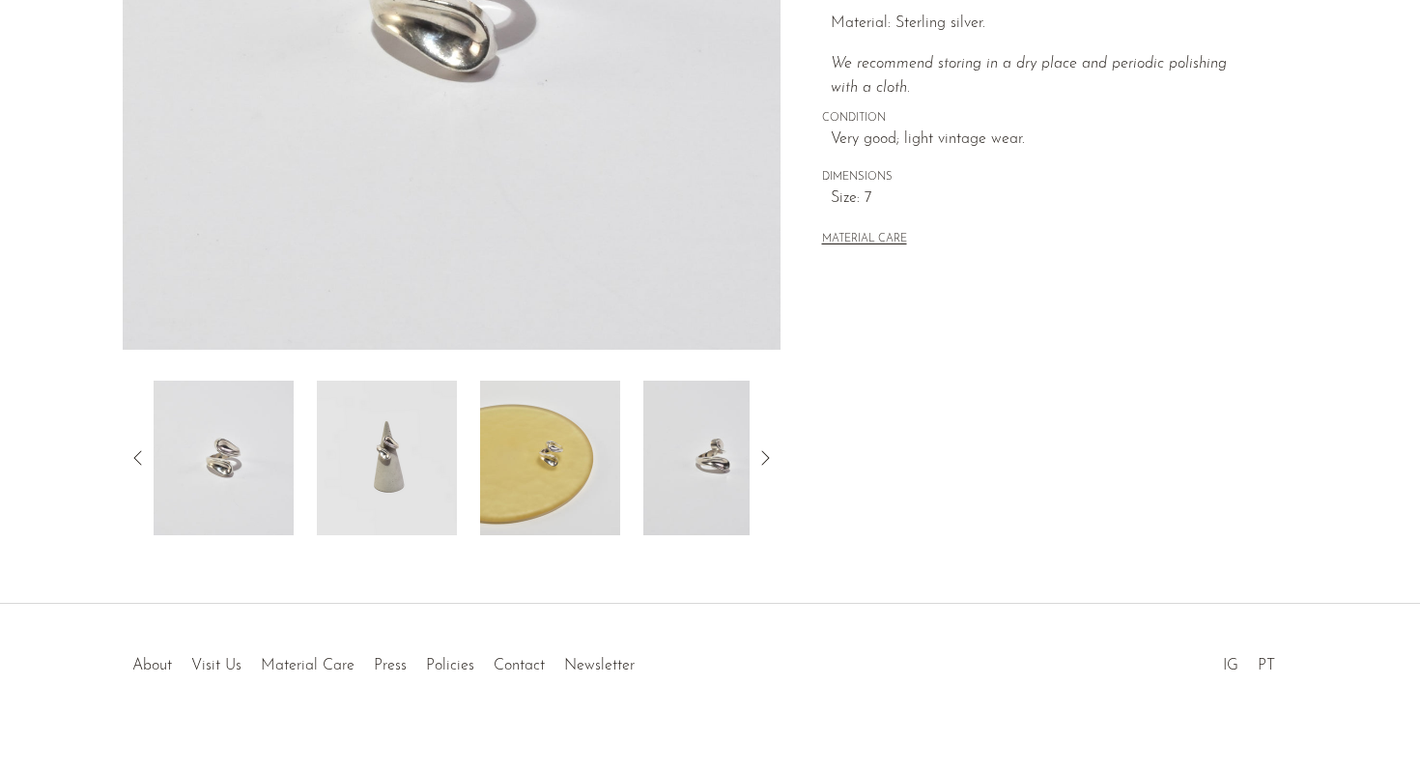
scroll to position [487, 0]
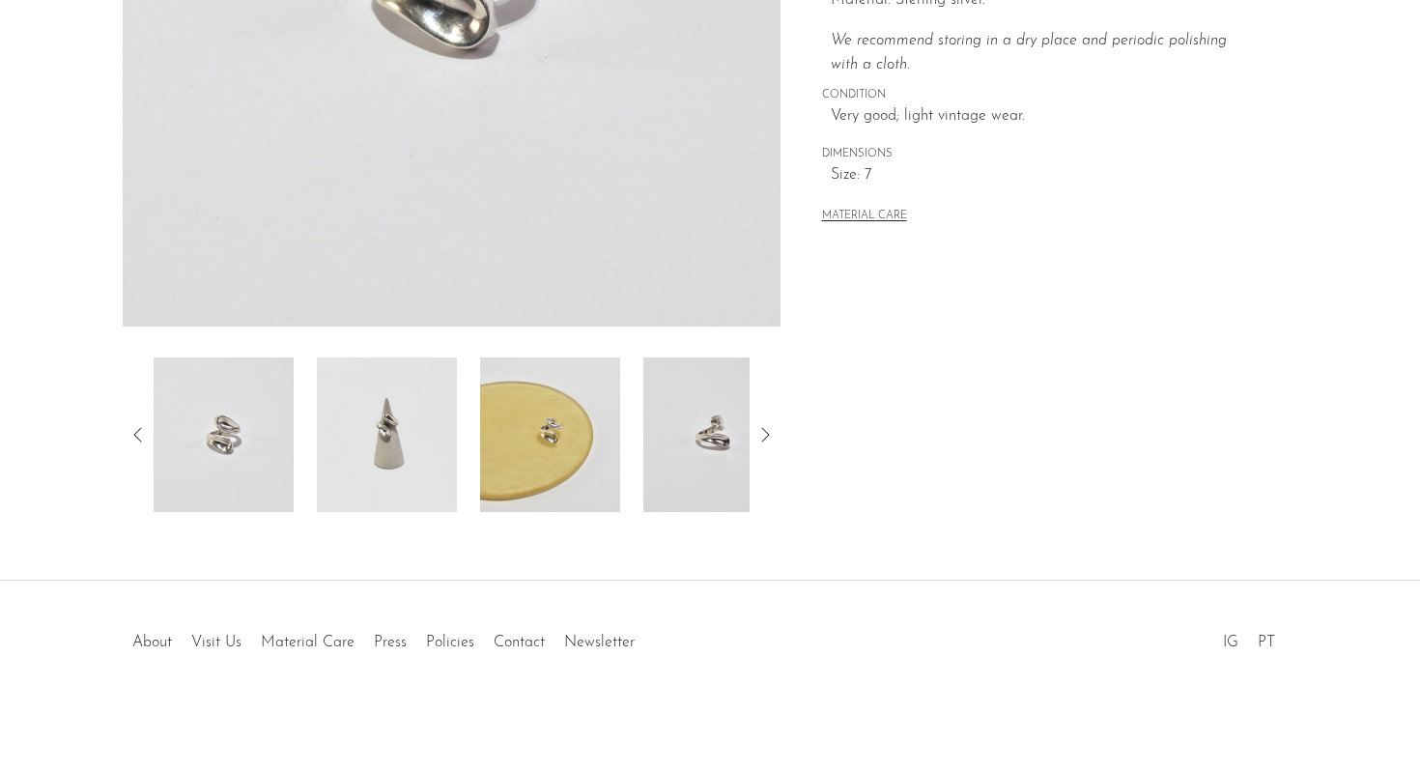
click at [325, 422] on img at bounding box center [387, 434] width 140 height 155
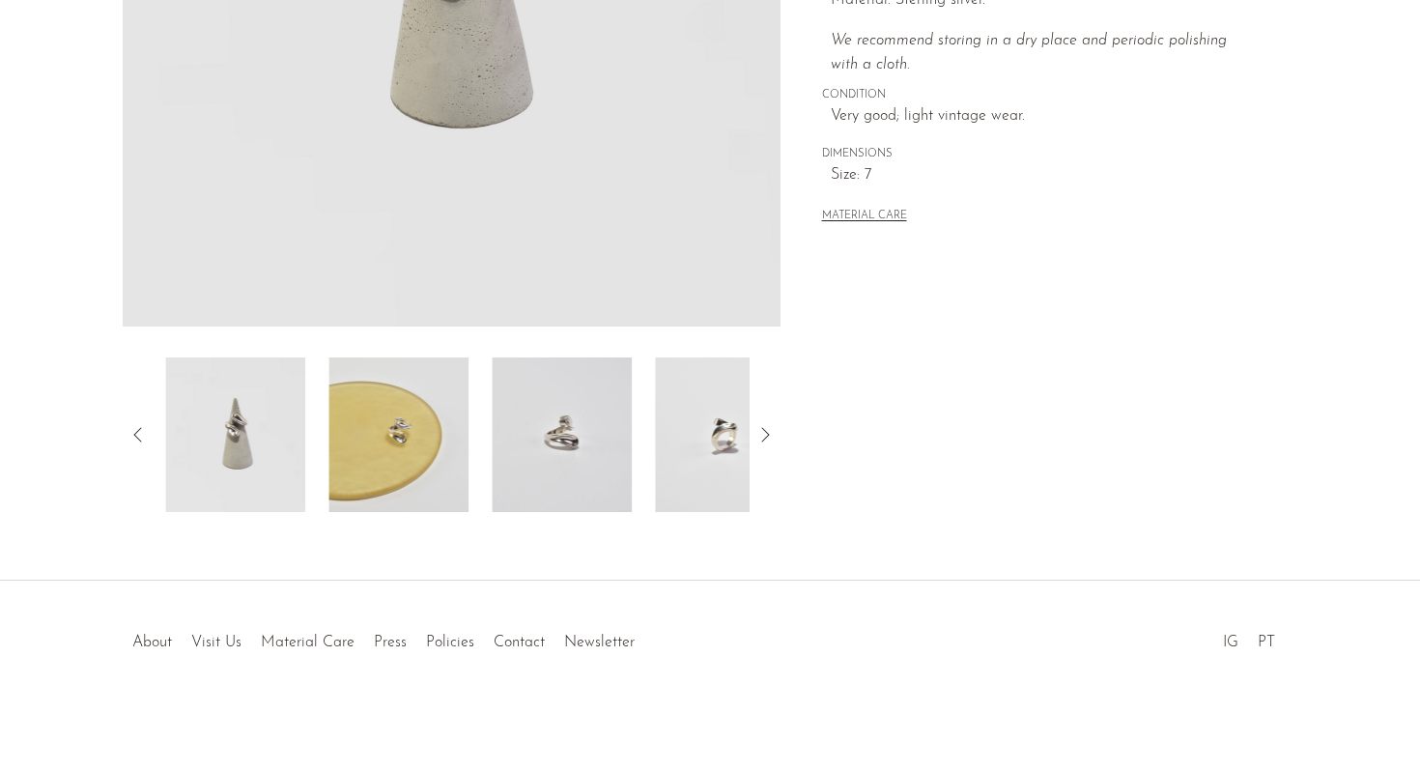
click at [413, 420] on img at bounding box center [398, 434] width 140 height 155
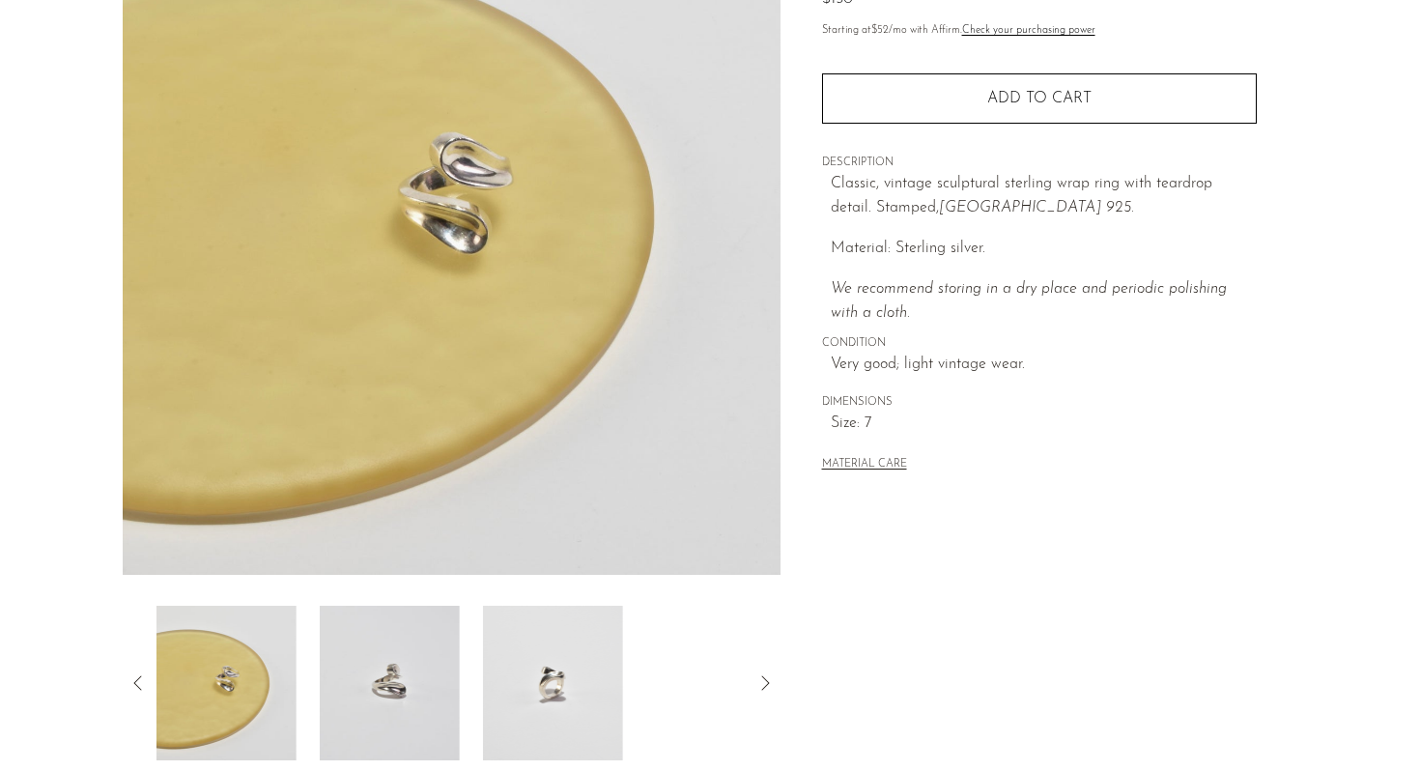
scroll to position [240, 0]
click at [539, 661] on img at bounding box center [550, 682] width 140 height 155
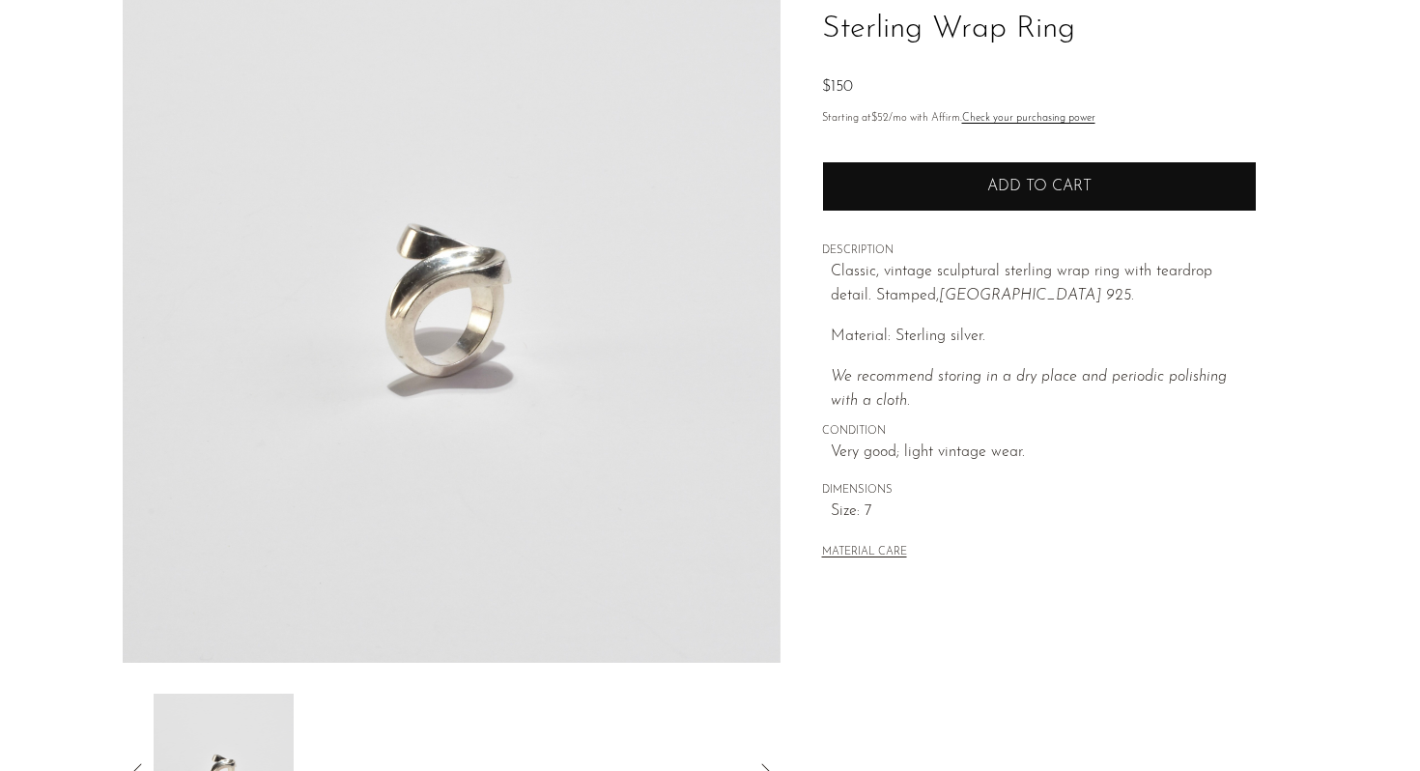
scroll to position [0, 0]
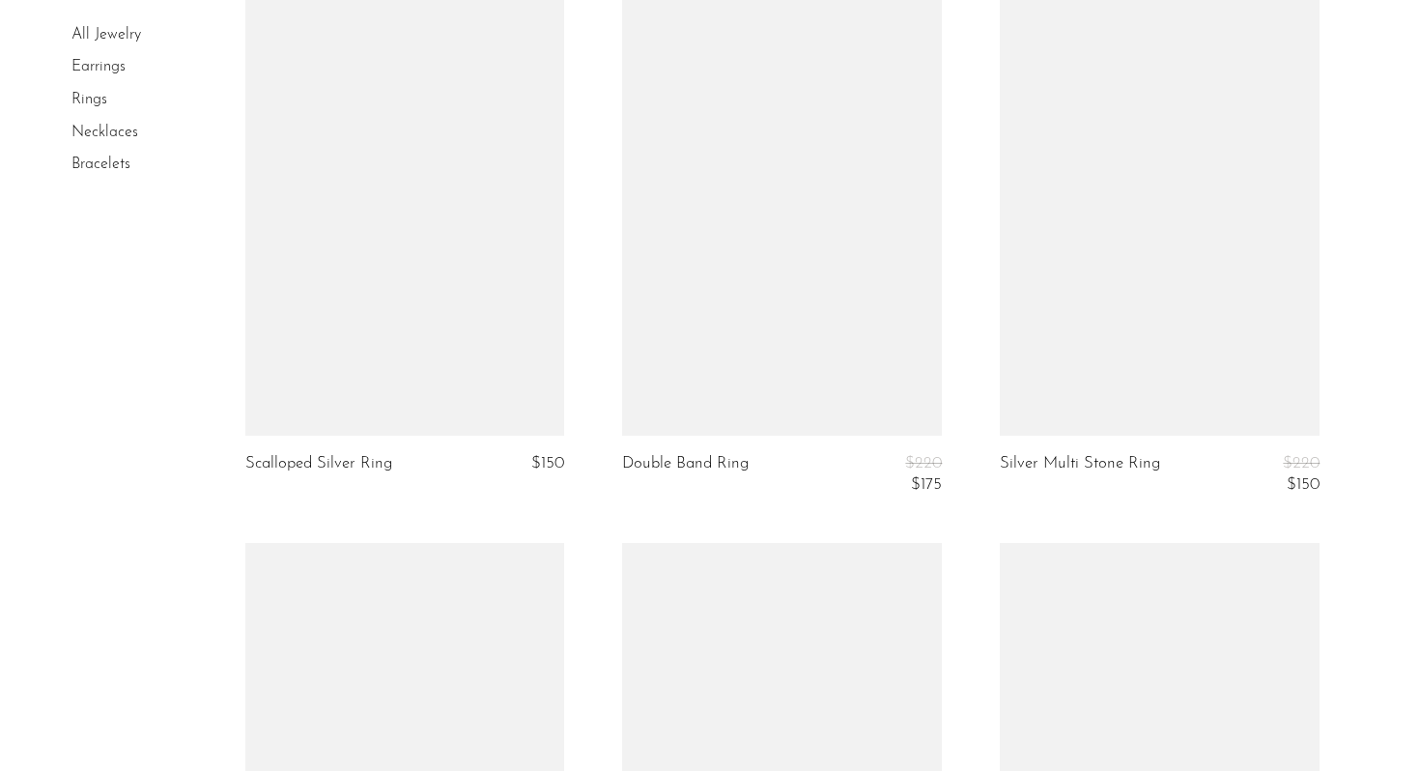
scroll to position [4475, 0]
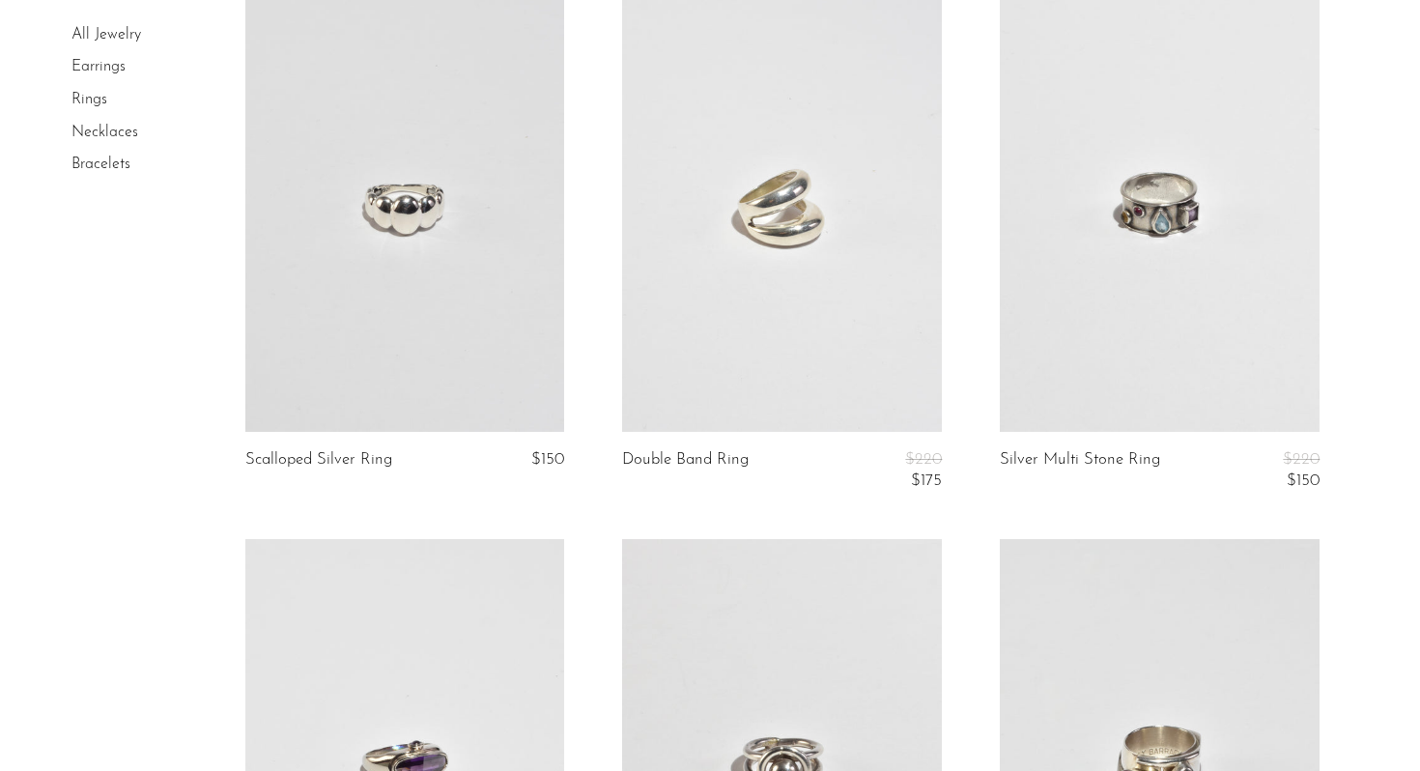
click at [451, 237] on link at bounding box center [405, 208] width 320 height 447
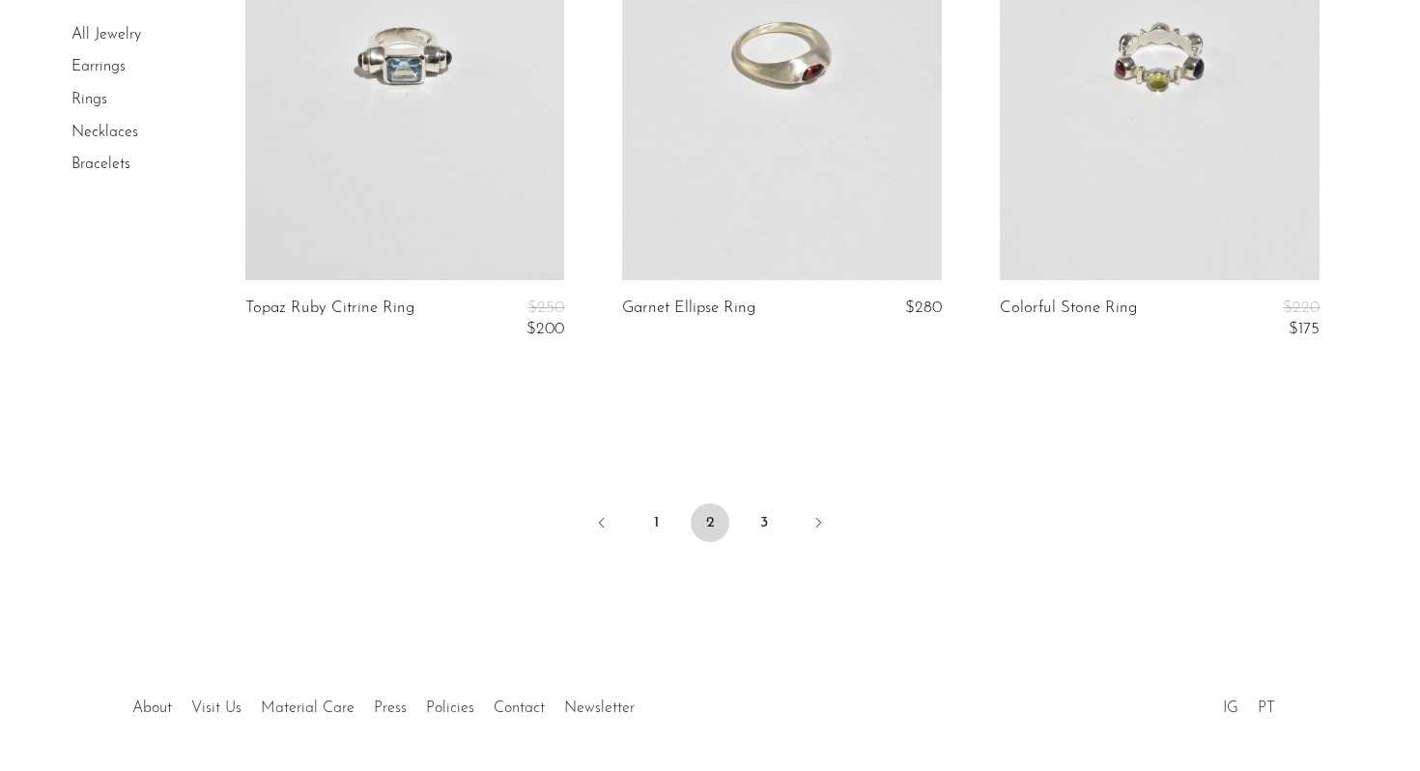
scroll to position [6315, 0]
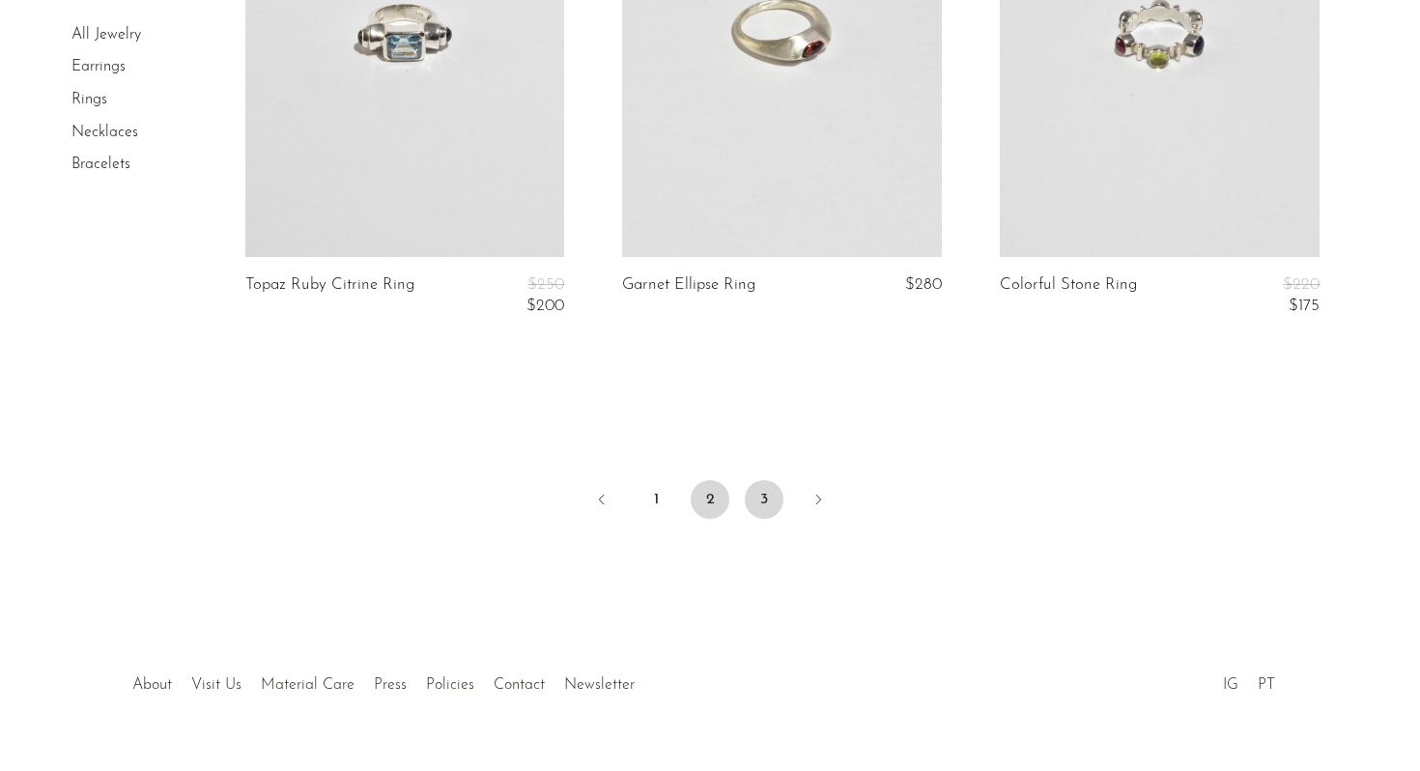
click at [777, 480] on li "3" at bounding box center [764, 501] width 39 height 43
click at [765, 480] on link "3" at bounding box center [764, 499] width 39 height 39
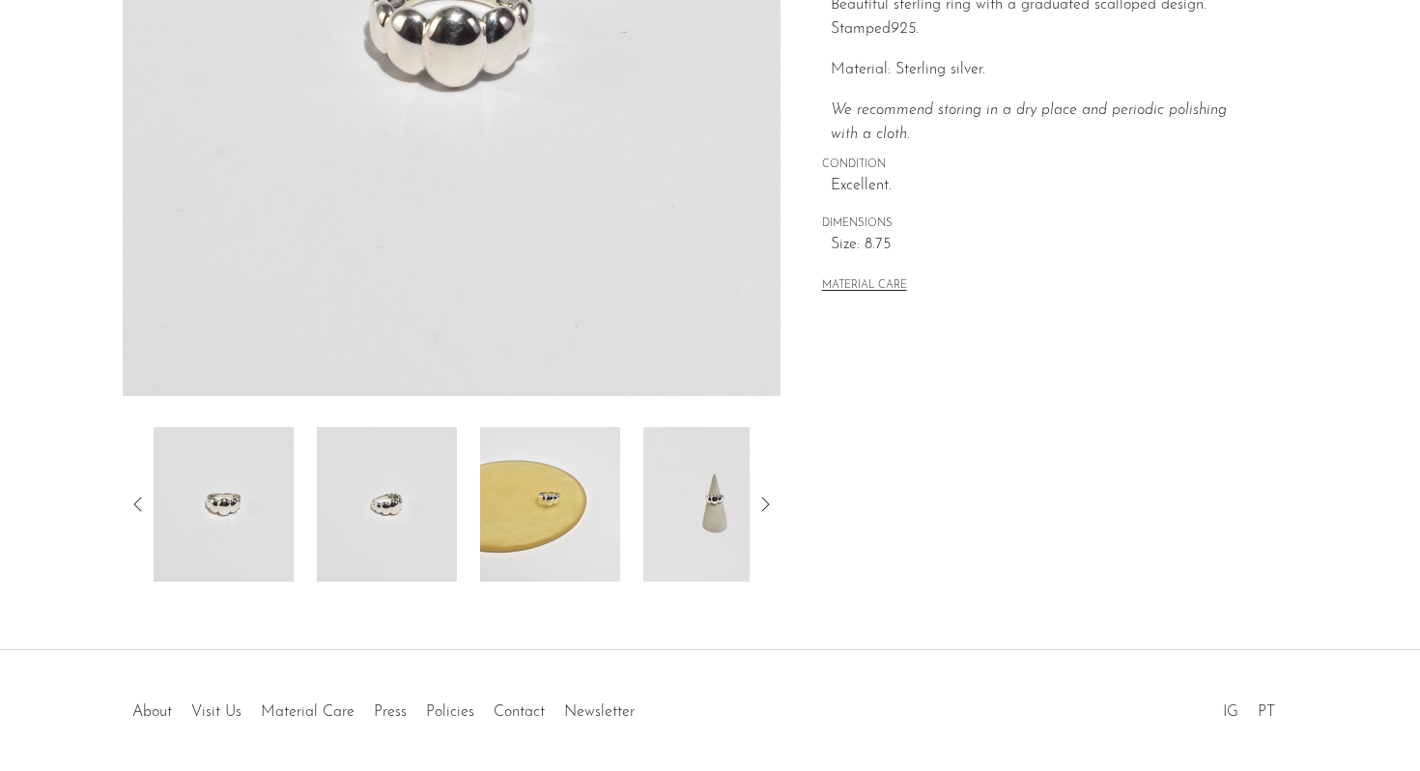
scroll to position [470, 0]
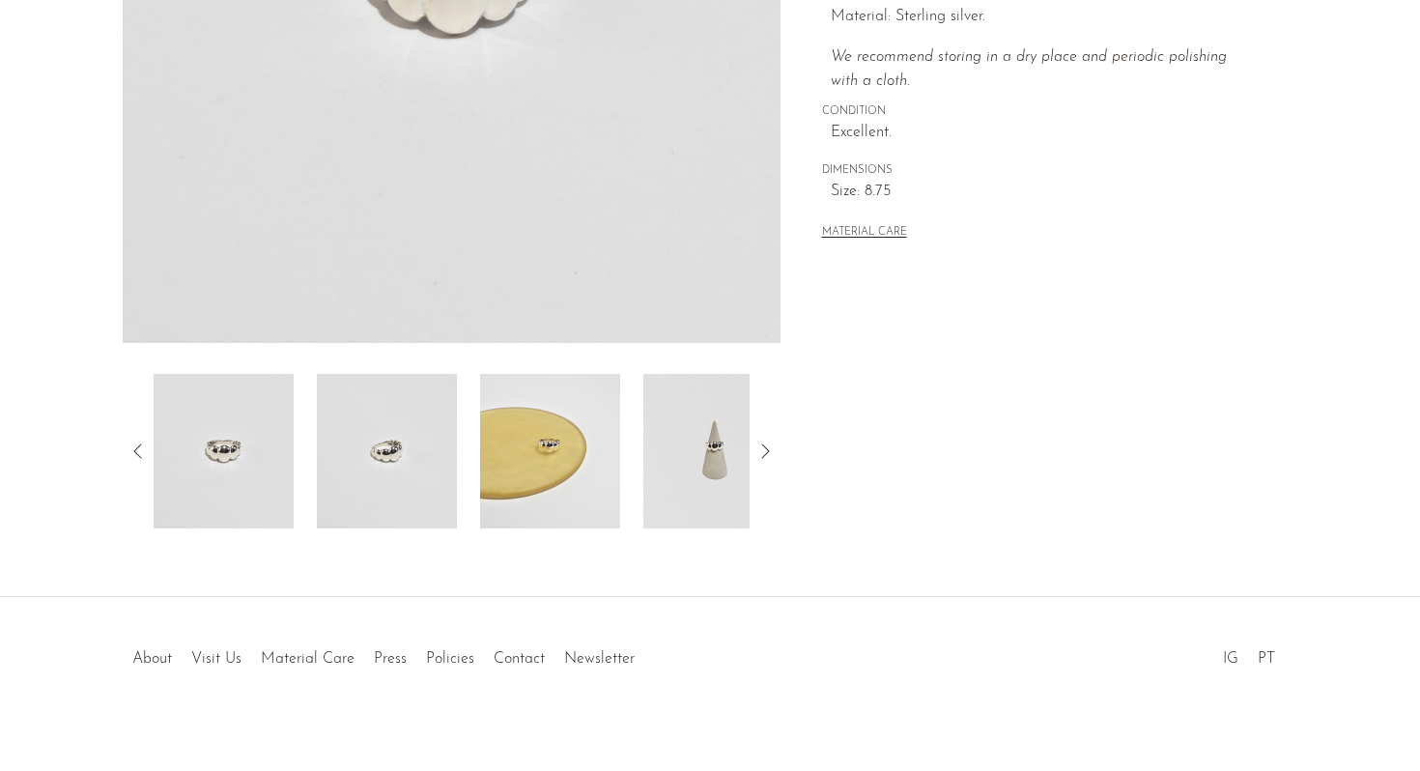
click at [321, 489] on img at bounding box center [387, 451] width 140 height 155
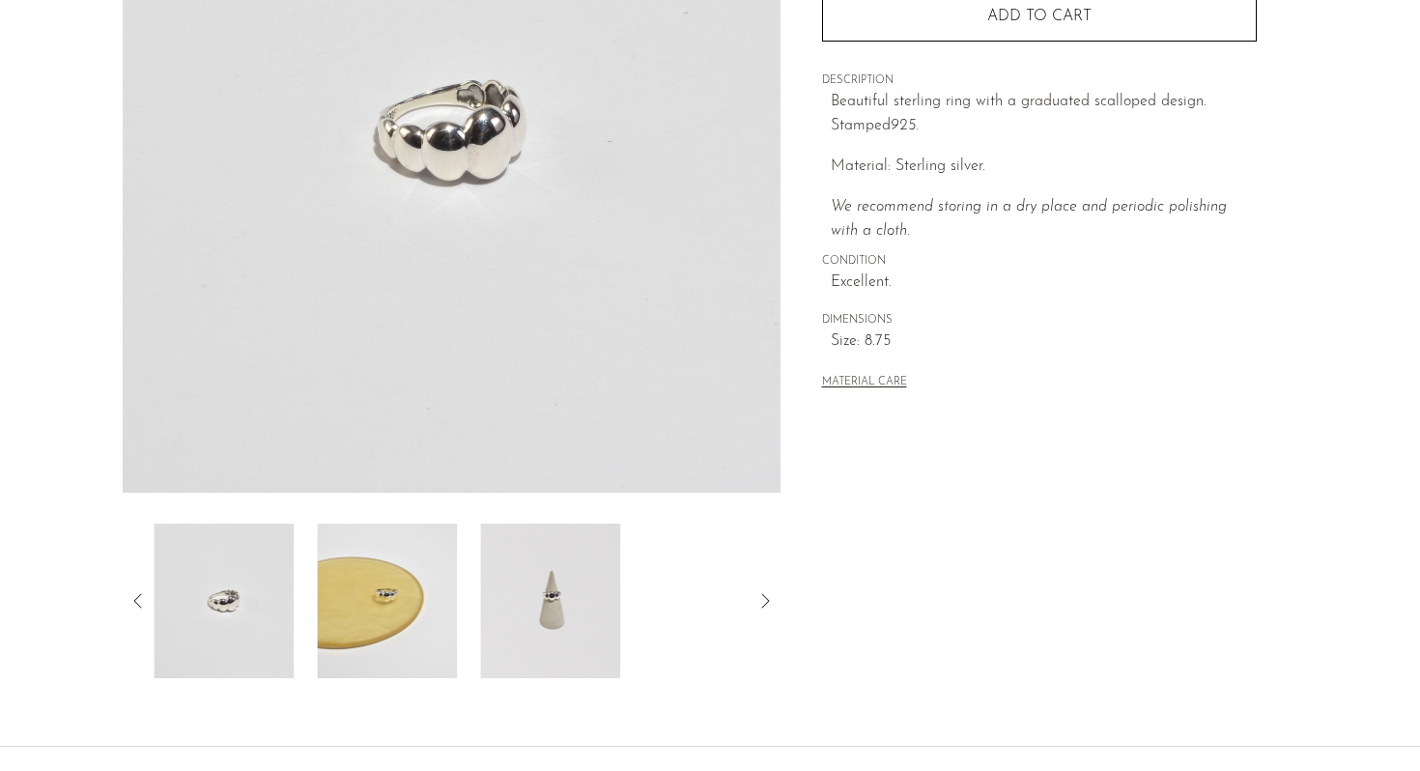
scroll to position [320, 0]
click at [400, 557] on img at bounding box center [387, 602] width 140 height 155
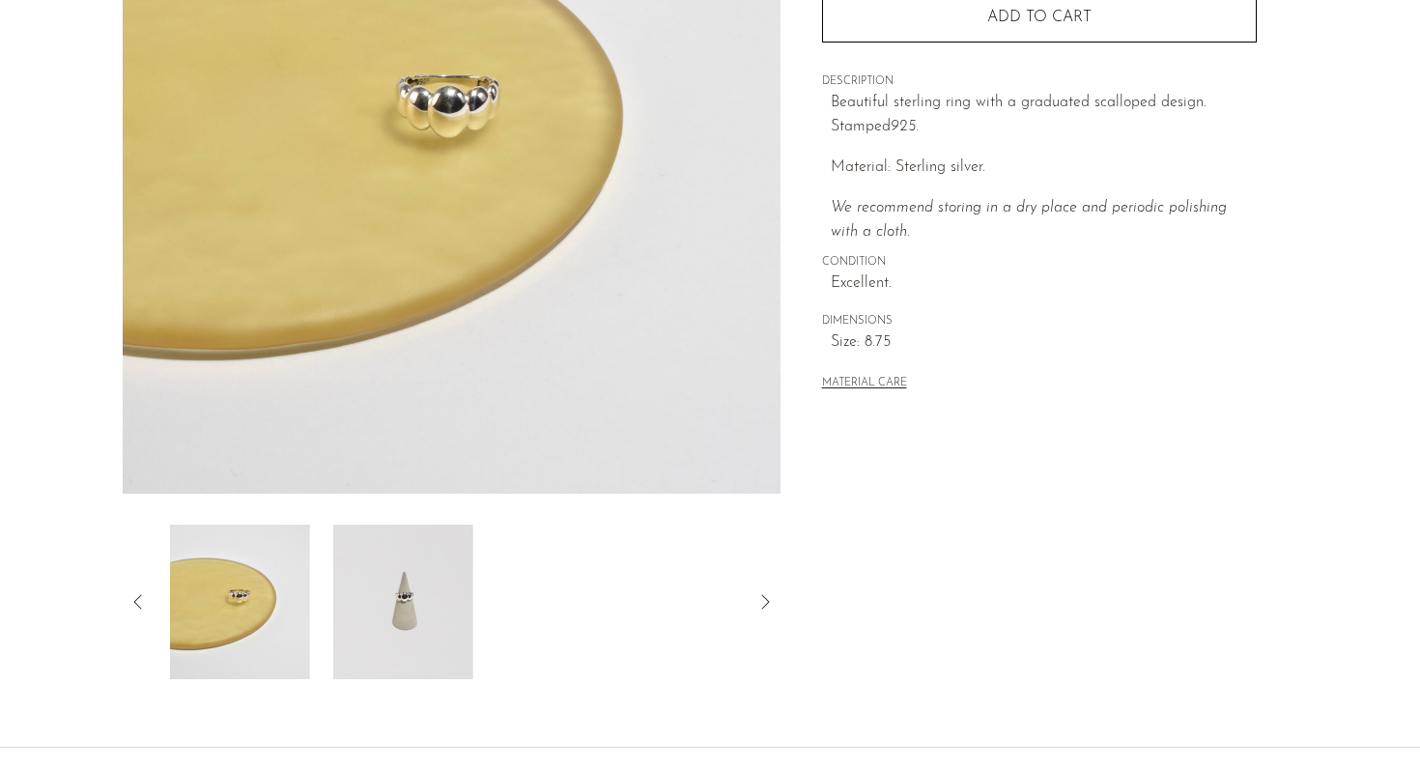
click at [378, 547] on img at bounding box center [403, 602] width 140 height 155
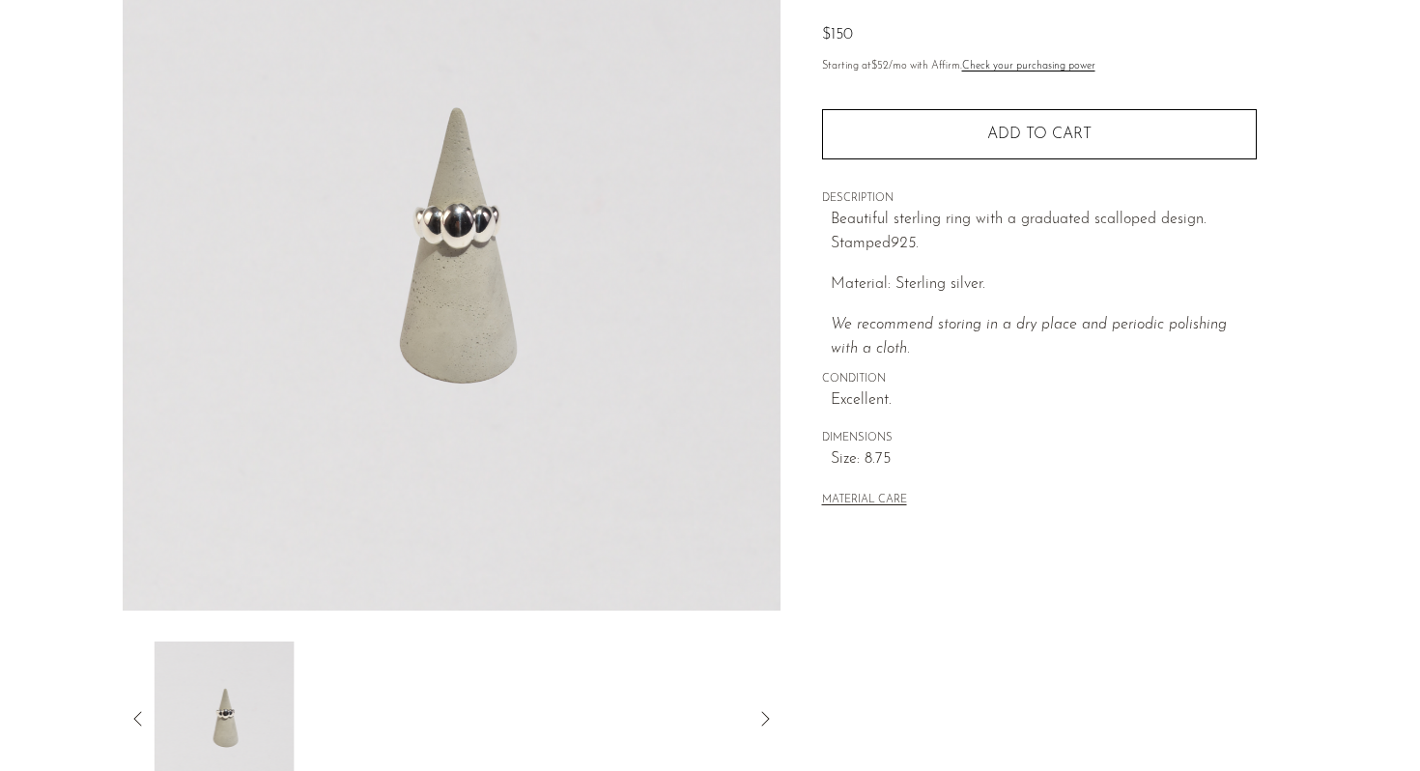
scroll to position [196, 0]
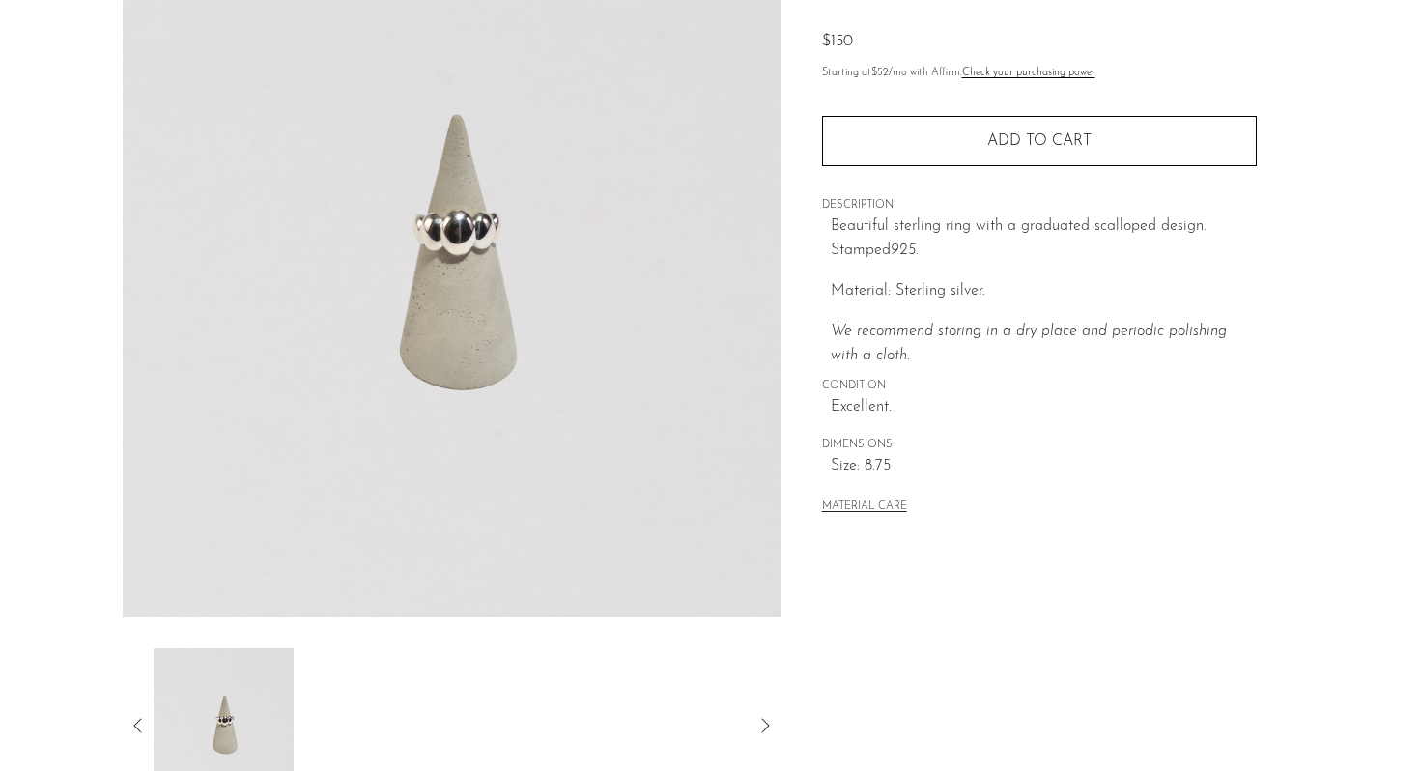
click at [248, 690] on img at bounding box center [224, 725] width 140 height 155
click at [135, 718] on icon at bounding box center [138, 725] width 23 height 23
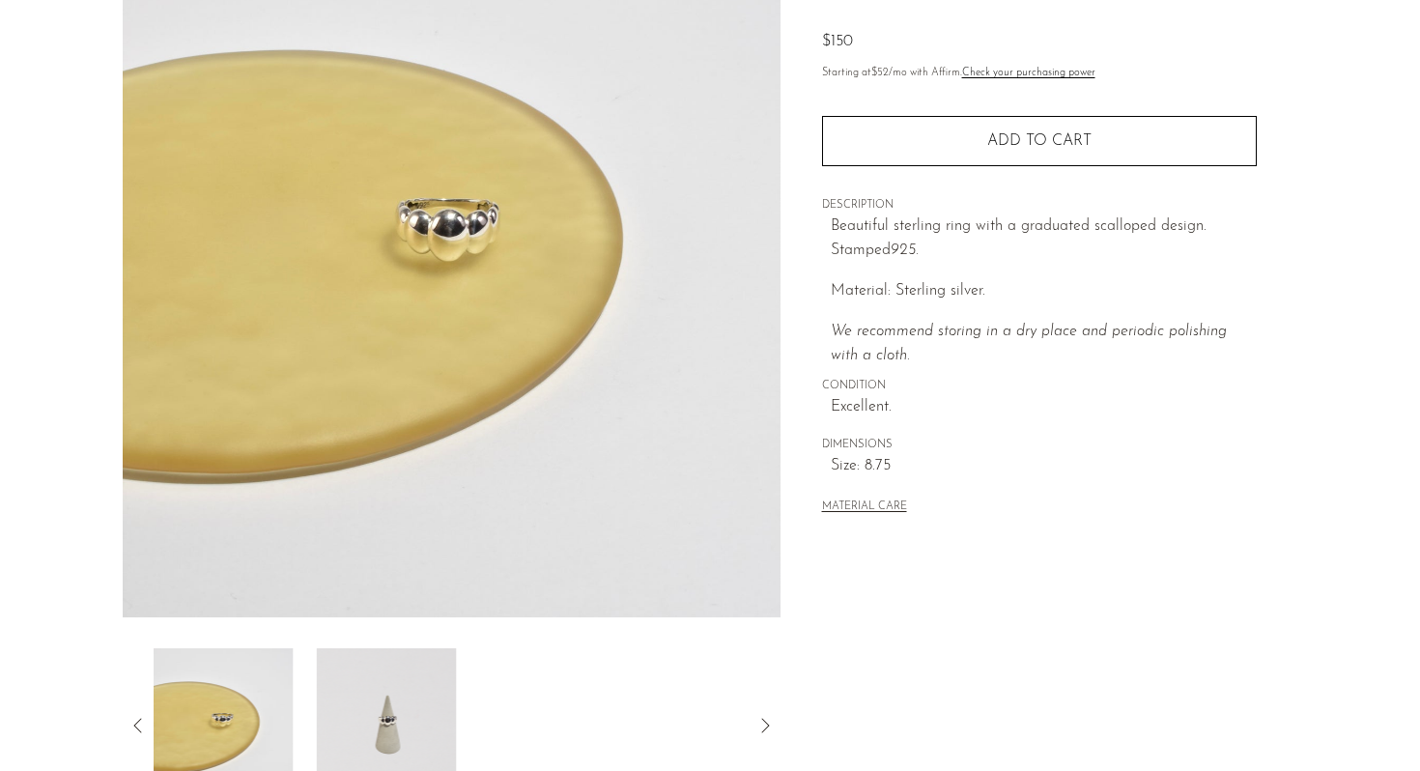
click at [133, 722] on icon at bounding box center [138, 725] width 23 height 23
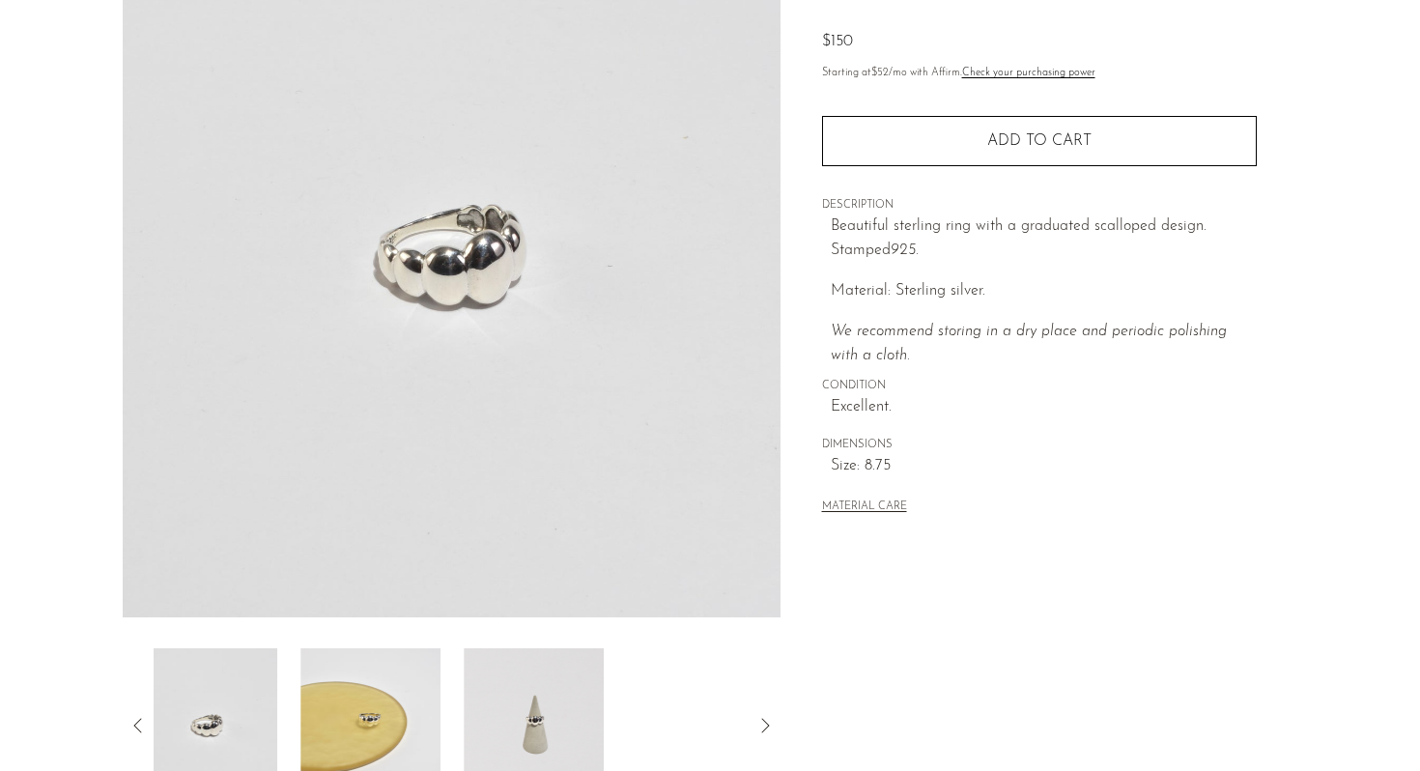
click at [133, 722] on icon at bounding box center [138, 725] width 23 height 23
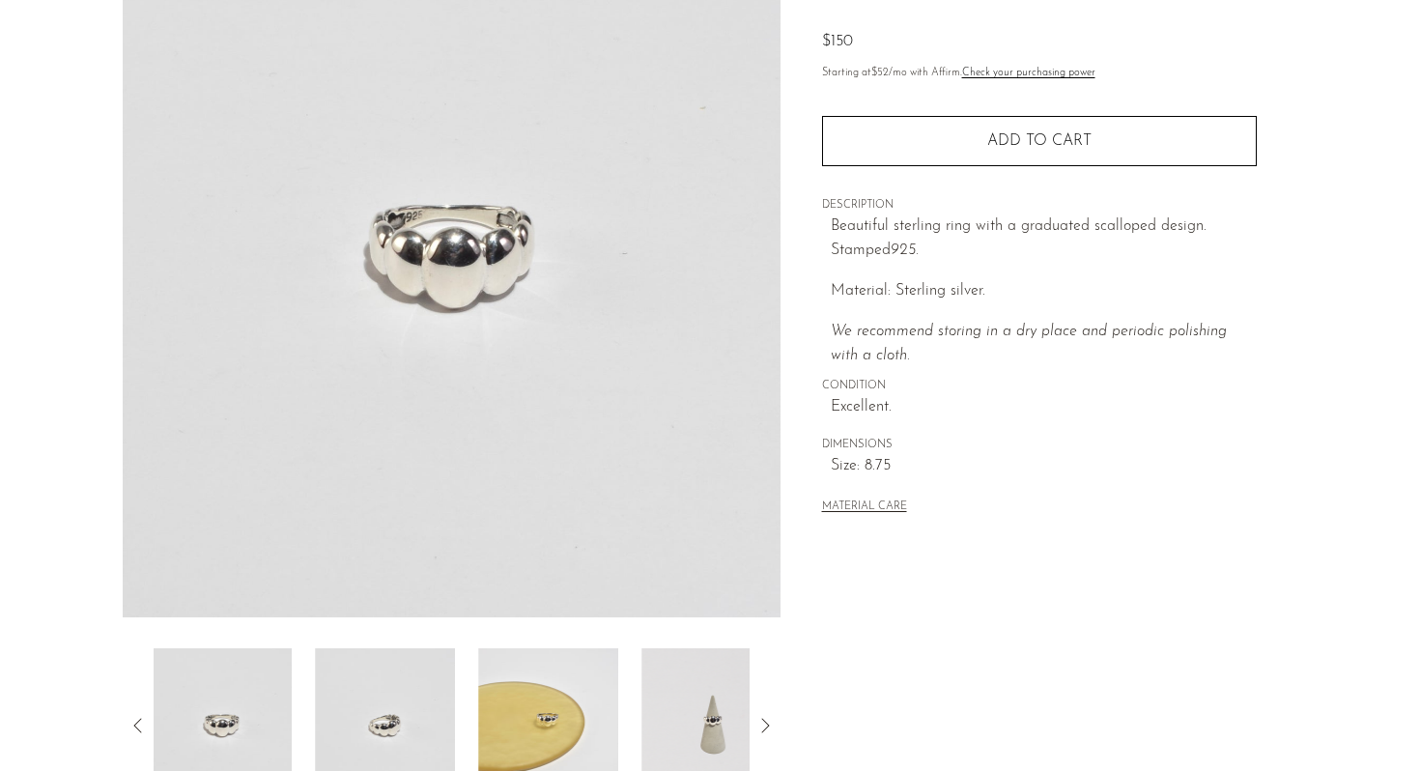
click at [394, 738] on img at bounding box center [385, 725] width 140 height 155
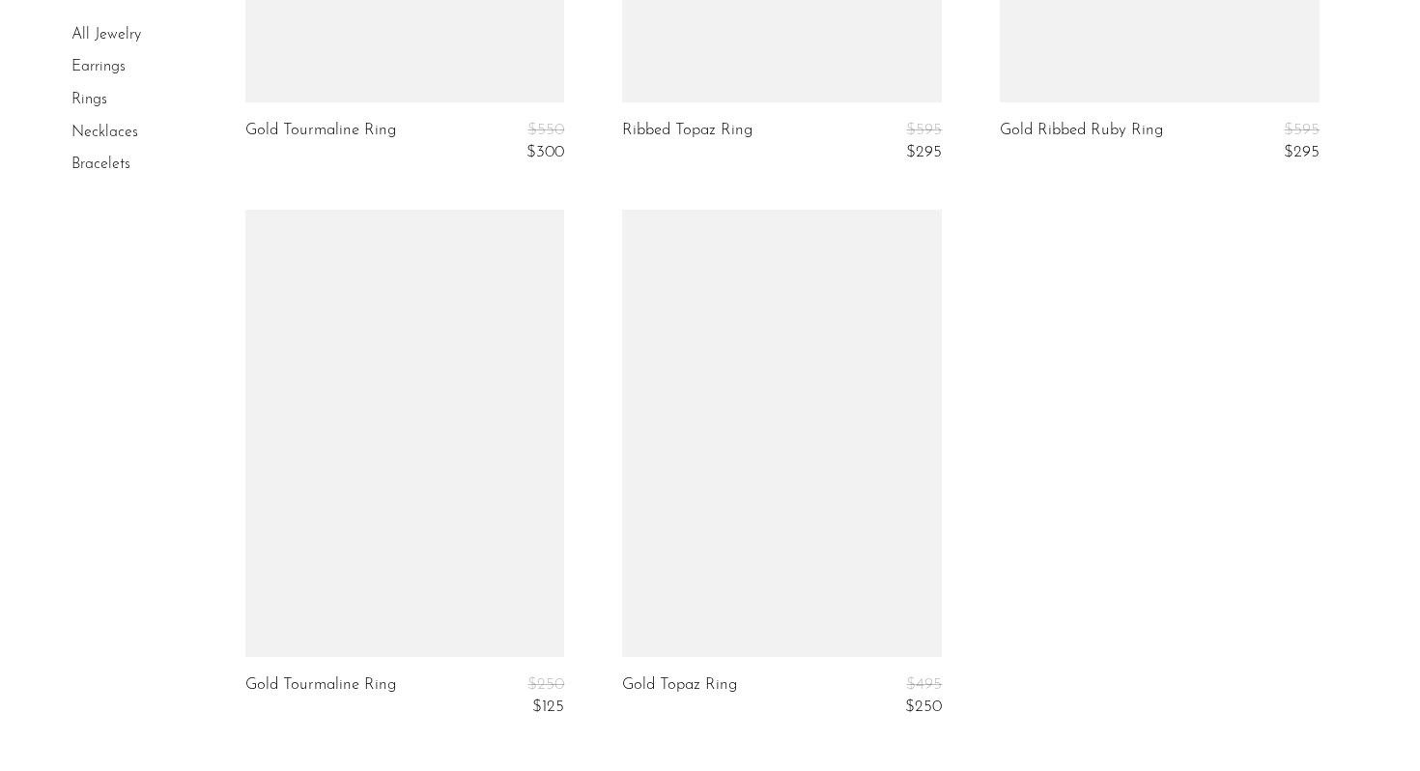
scroll to position [4982, 0]
